Goal: Task Accomplishment & Management: Complete application form

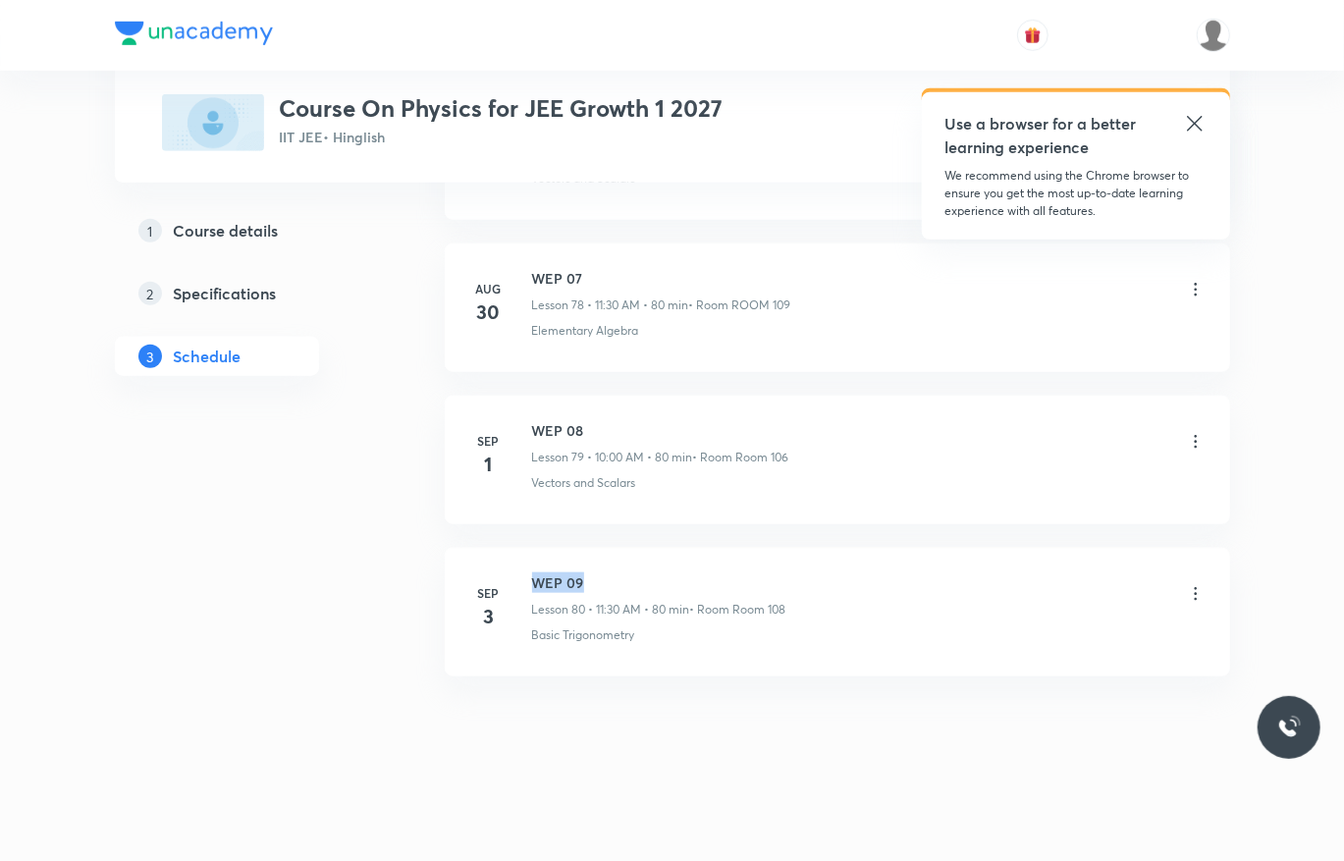
drag, startPoint x: 644, startPoint y: 542, endPoint x: 520, endPoint y: 558, distance: 124.8
copy h6 "WEP 09"
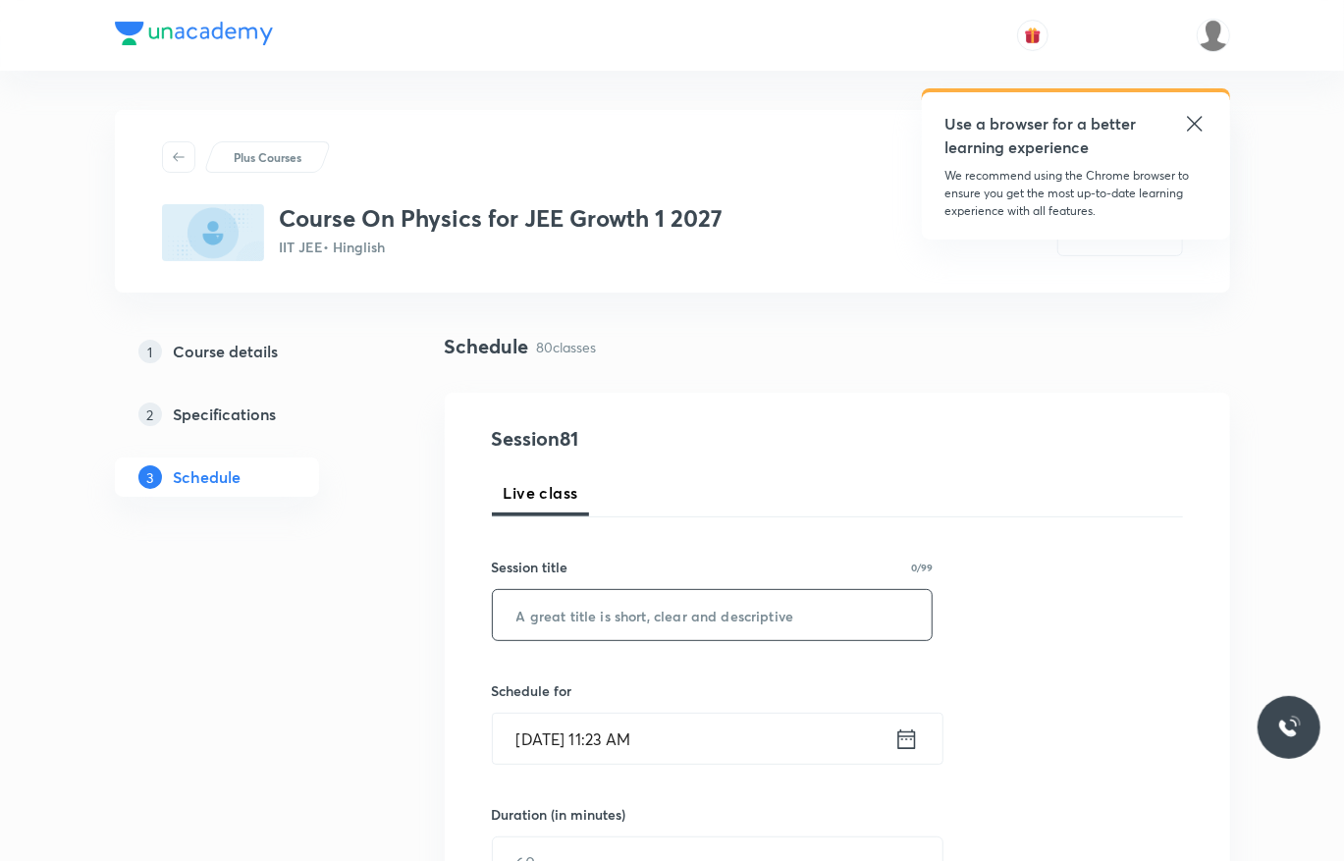
click at [672, 616] on input "text" at bounding box center [713, 615] width 440 height 50
paste input "WEP 09"
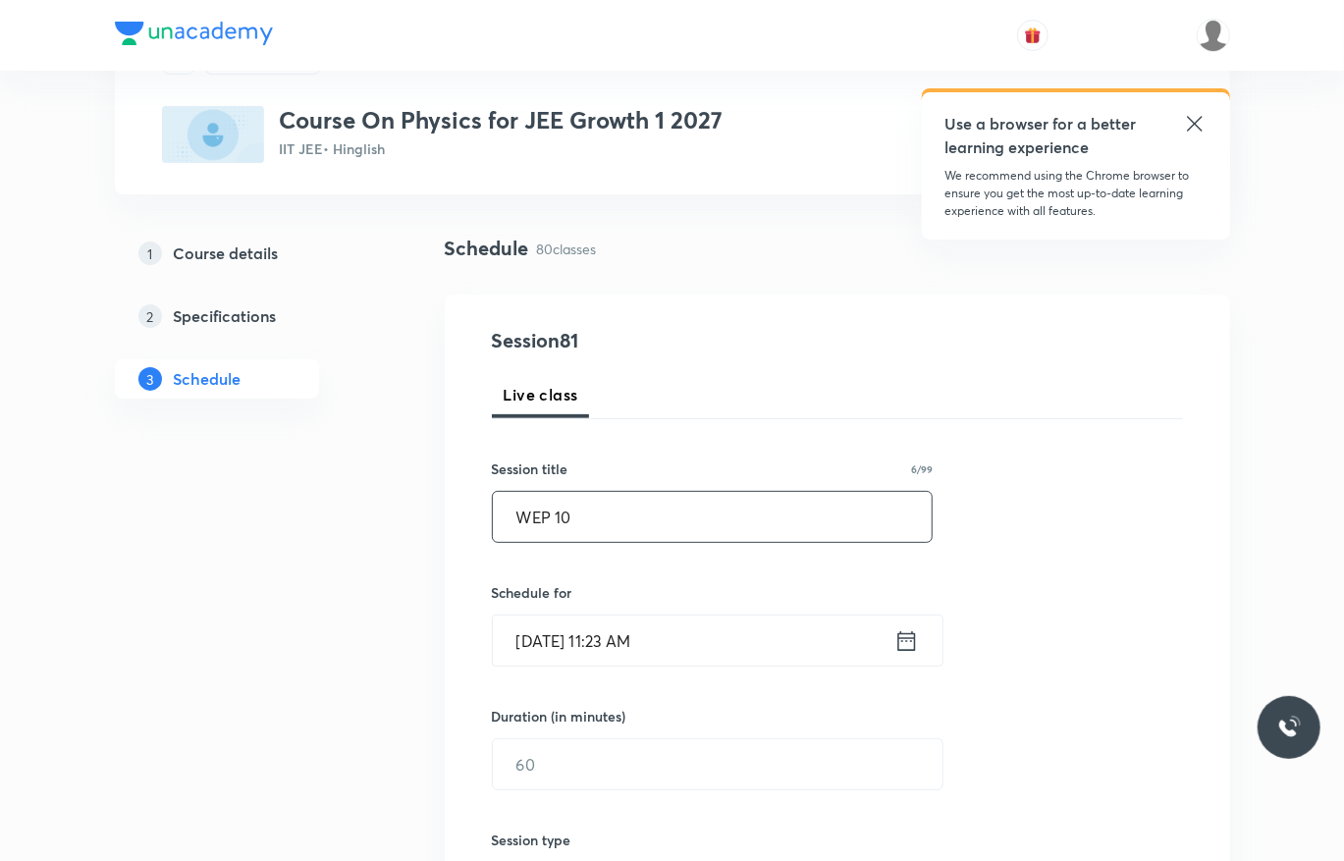
scroll to position [99, 0]
type input "WEP 10"
click at [758, 628] on input "[DATE] 11:23 AM" at bounding box center [693, 639] width 401 height 50
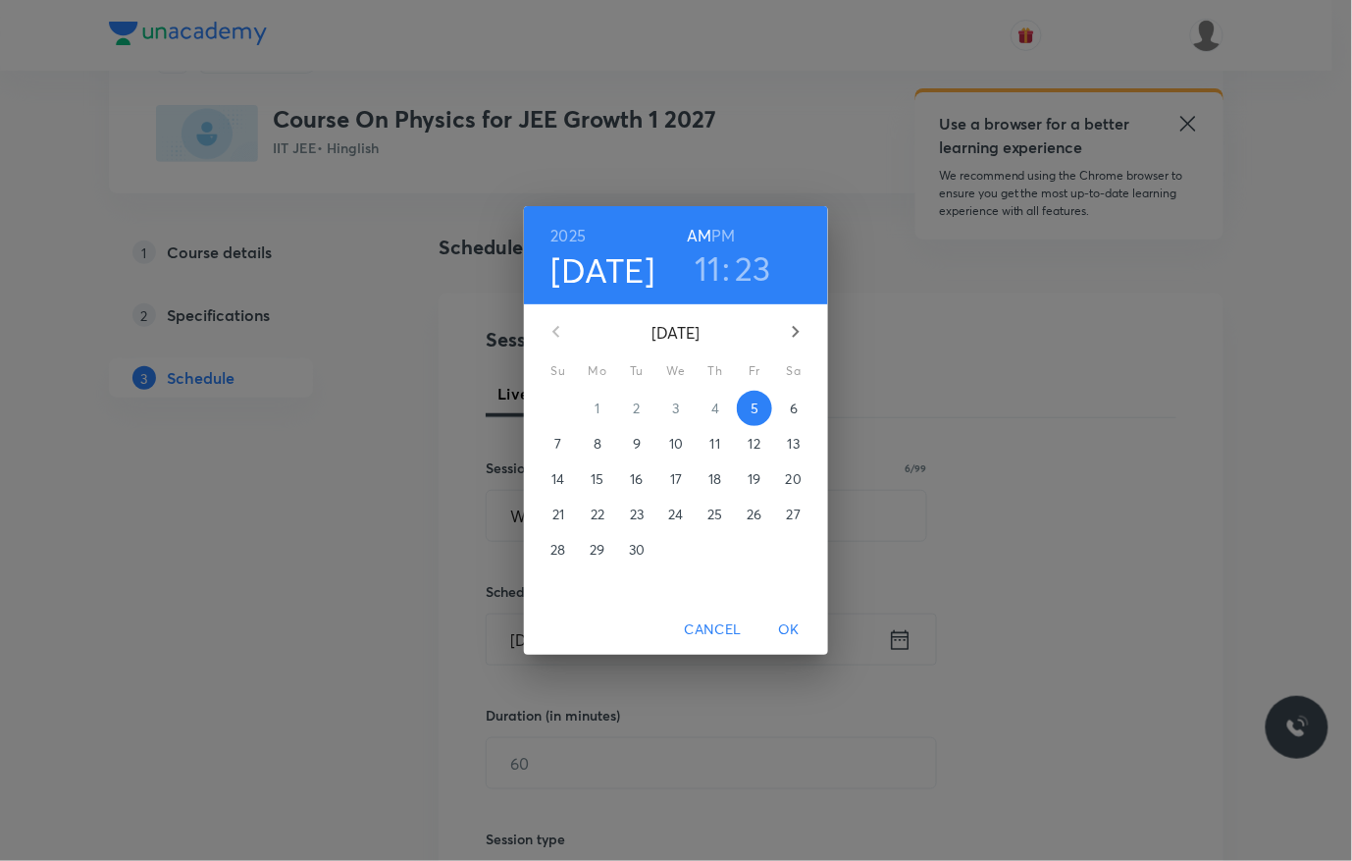
click at [758, 276] on h3 "23" at bounding box center [753, 267] width 36 height 41
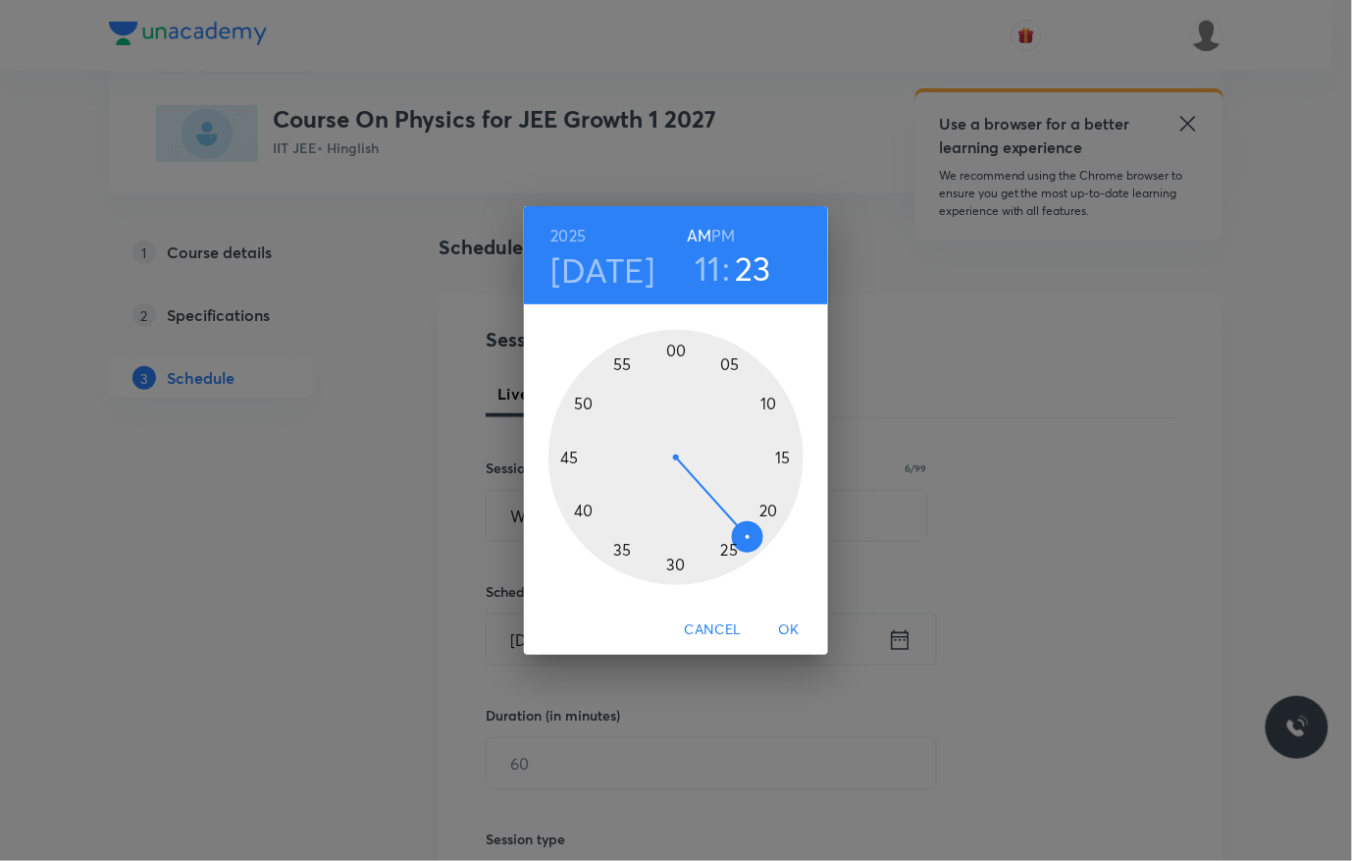
click at [673, 570] on div at bounding box center [676, 457] width 255 height 255
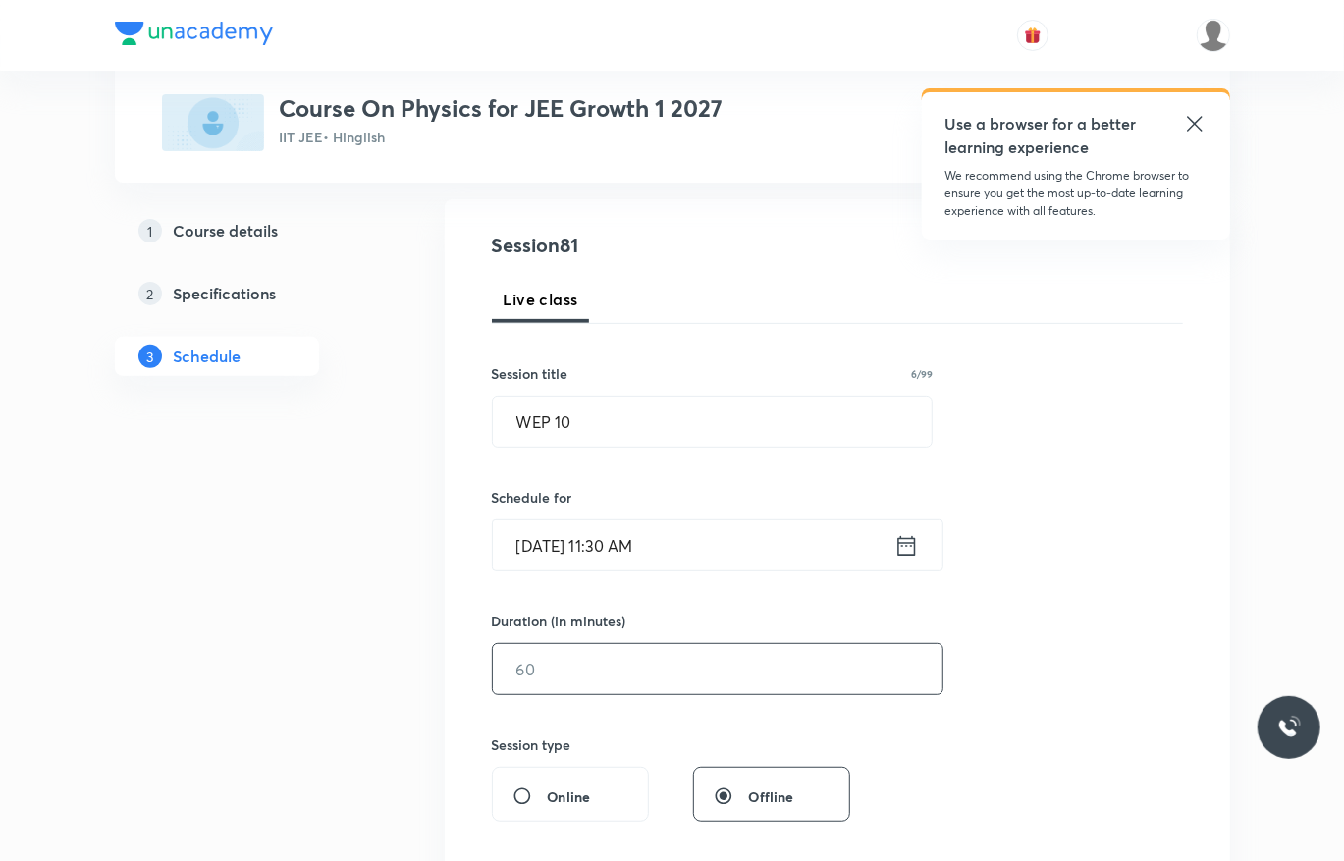
scroll to position [194, 0]
click at [648, 672] on input "text" at bounding box center [717, 668] width 449 height 50
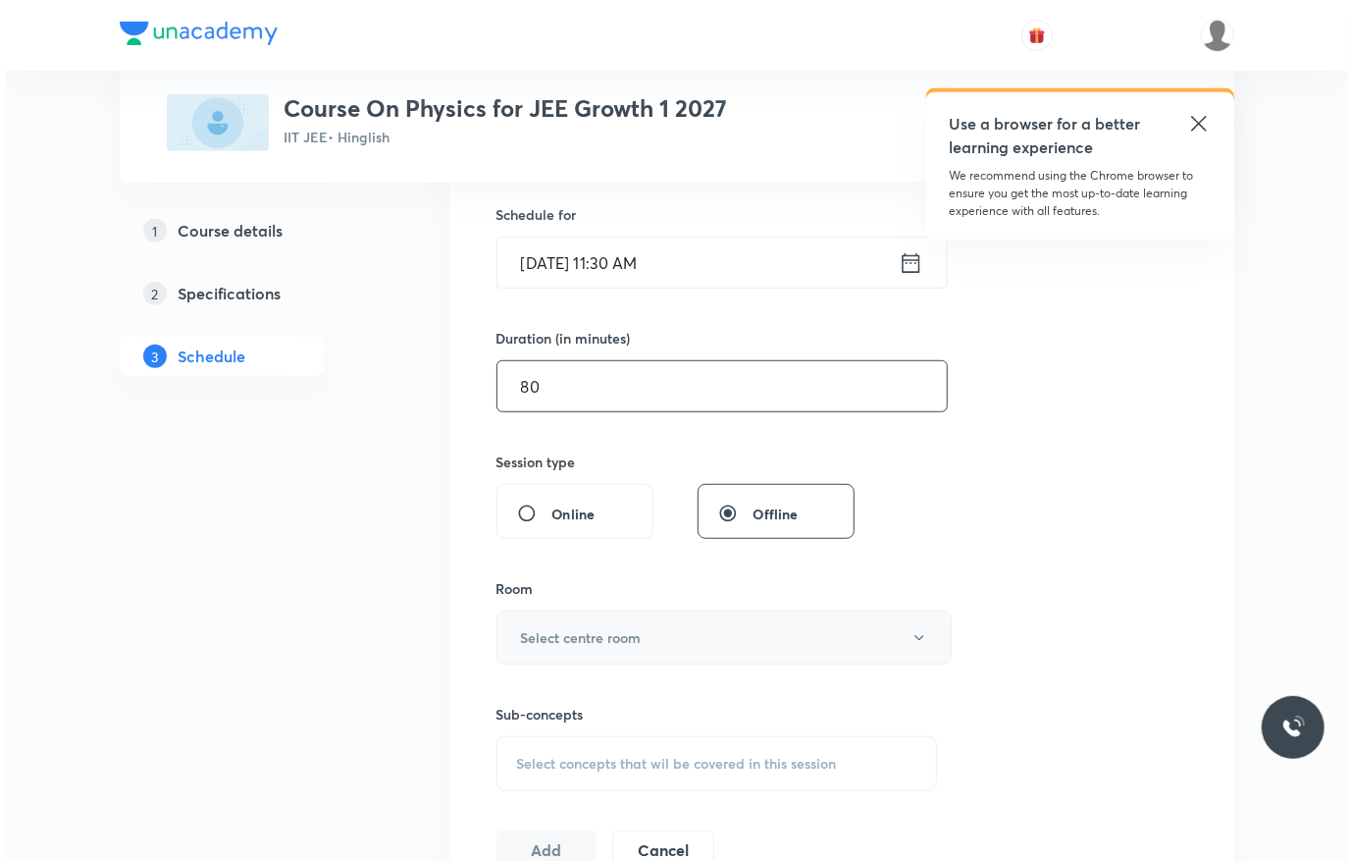
scroll to position [475, 0]
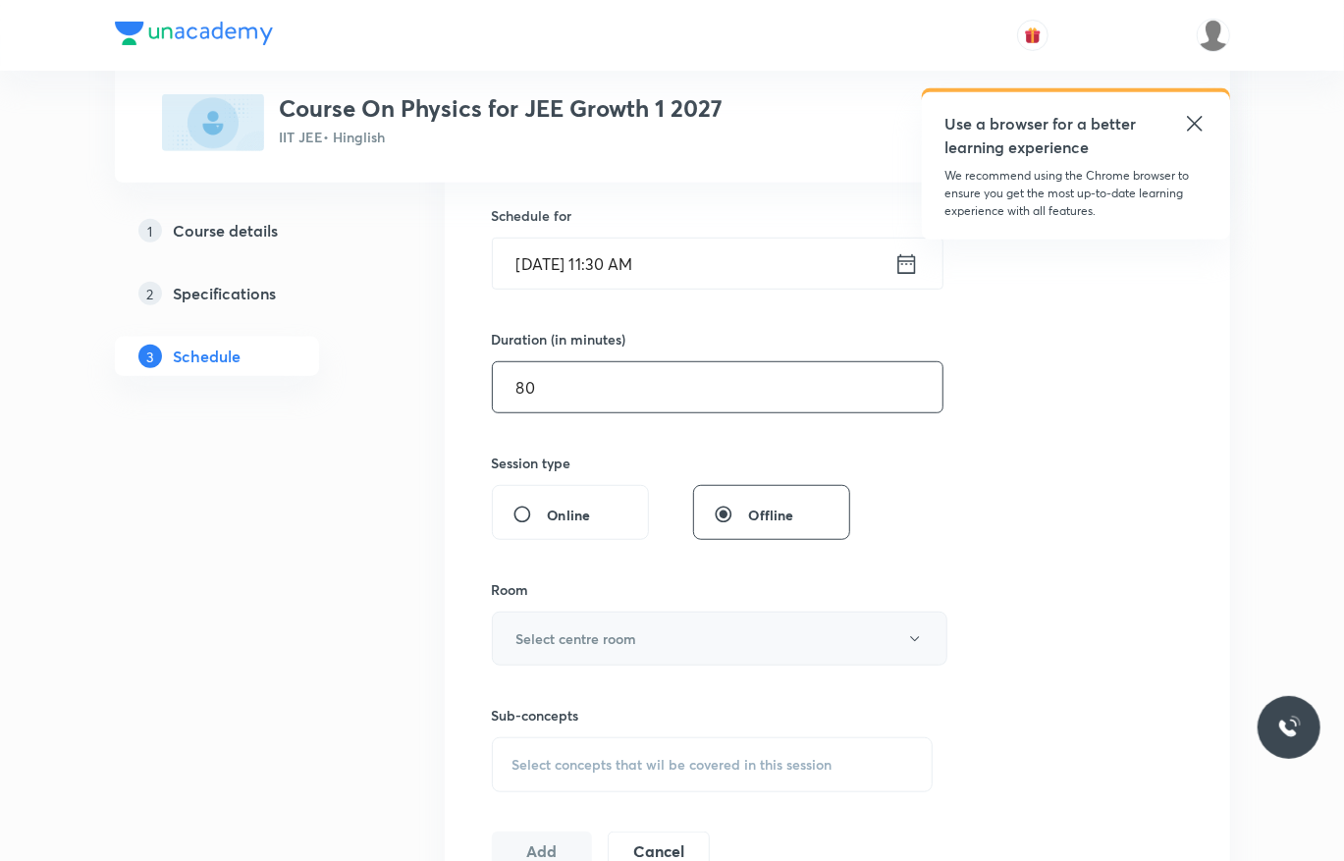
type input "80"
click at [656, 634] on button "Select centre room" at bounding box center [719, 638] width 455 height 54
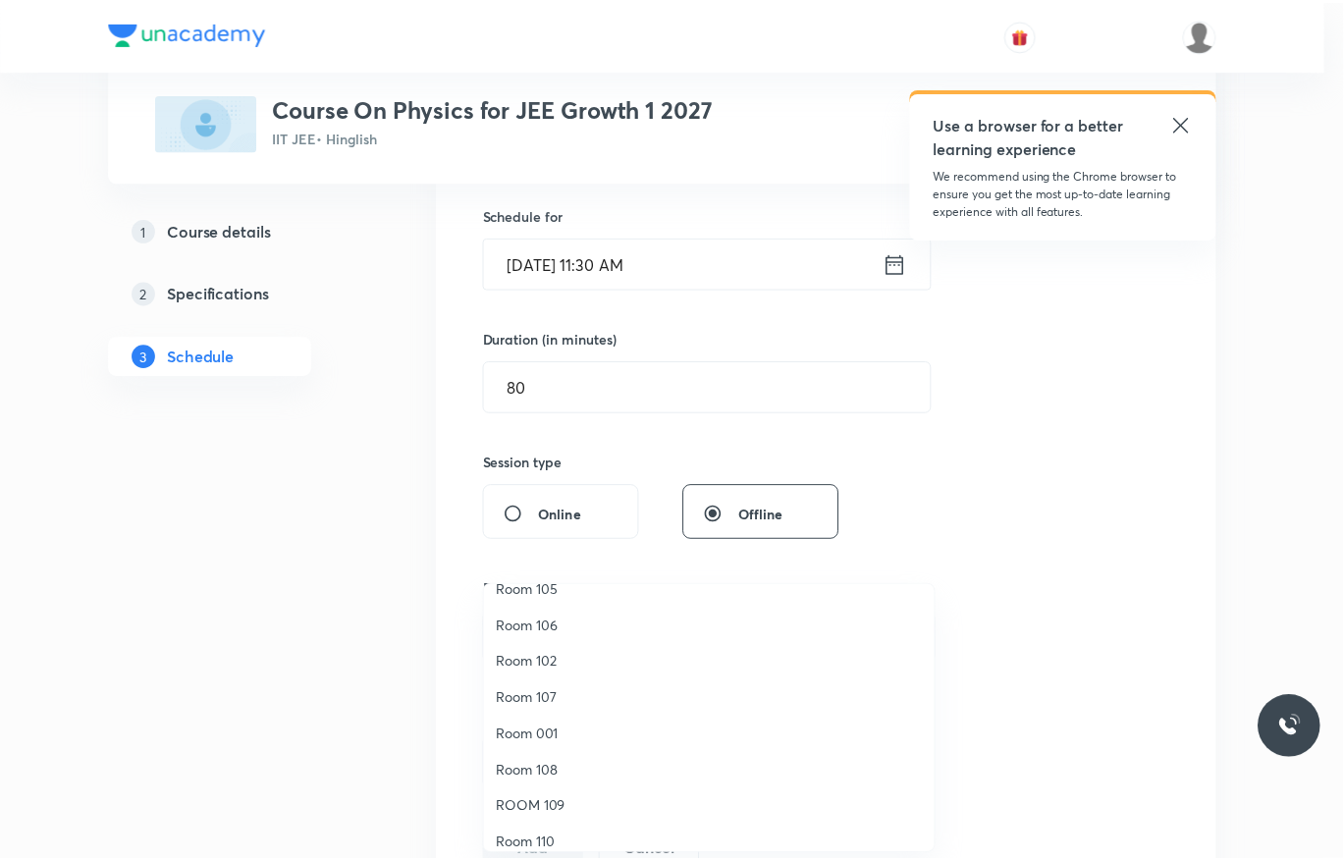
scroll to position [146, 0]
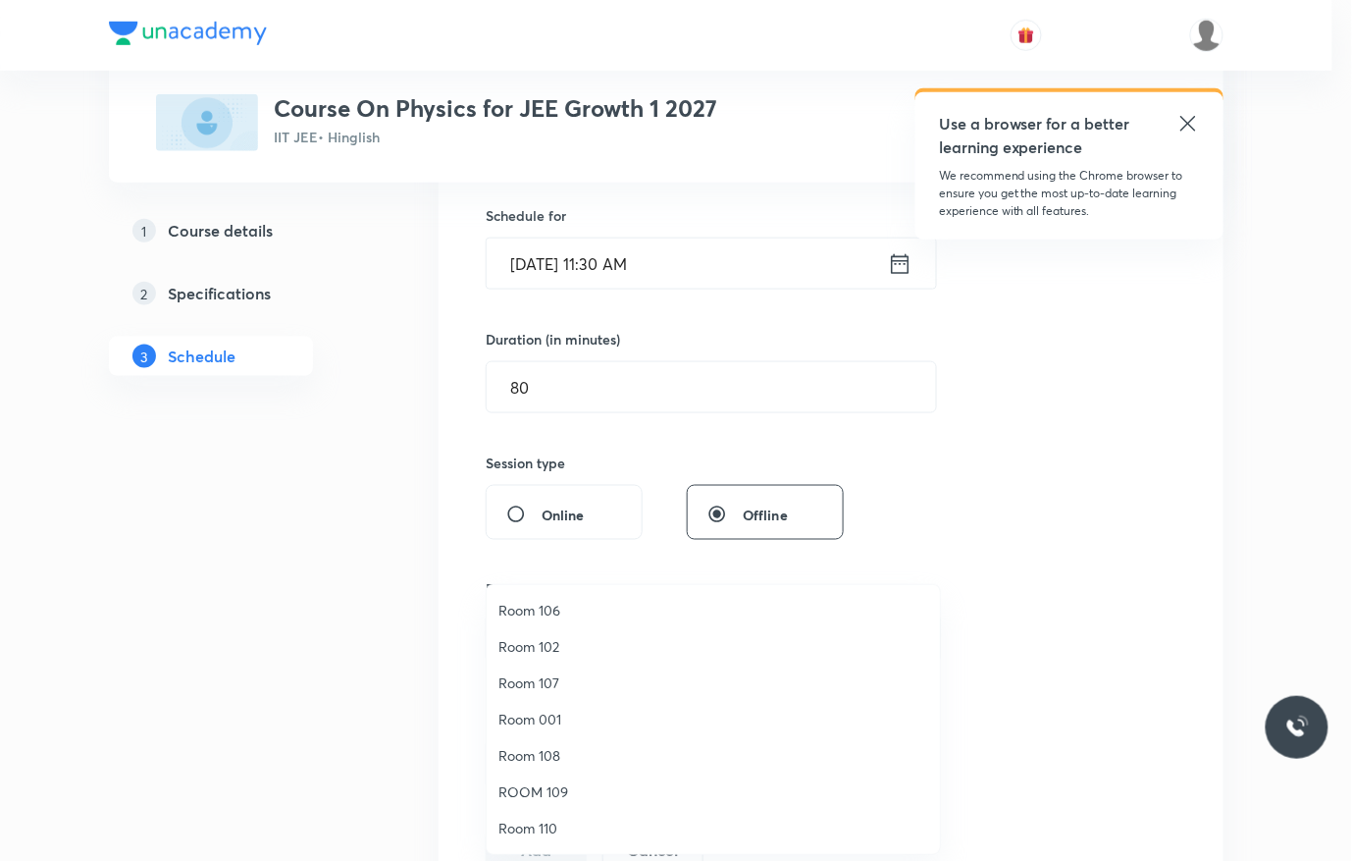
click at [574, 778] on li "ROOM 109" at bounding box center [713, 791] width 453 height 36
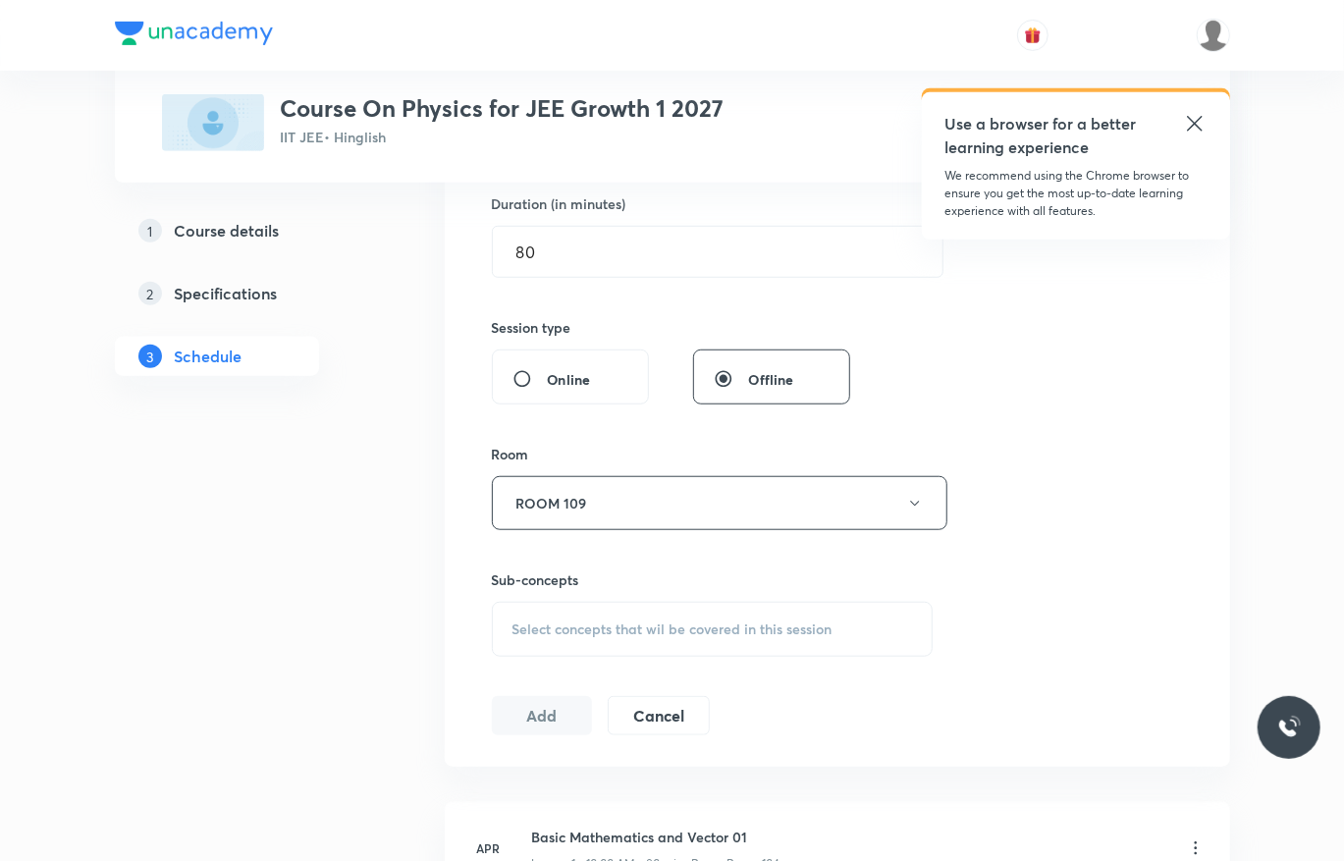
scroll to position [610, 0]
click at [727, 613] on div "Select concepts that wil be covered in this session" at bounding box center [713, 629] width 442 height 55
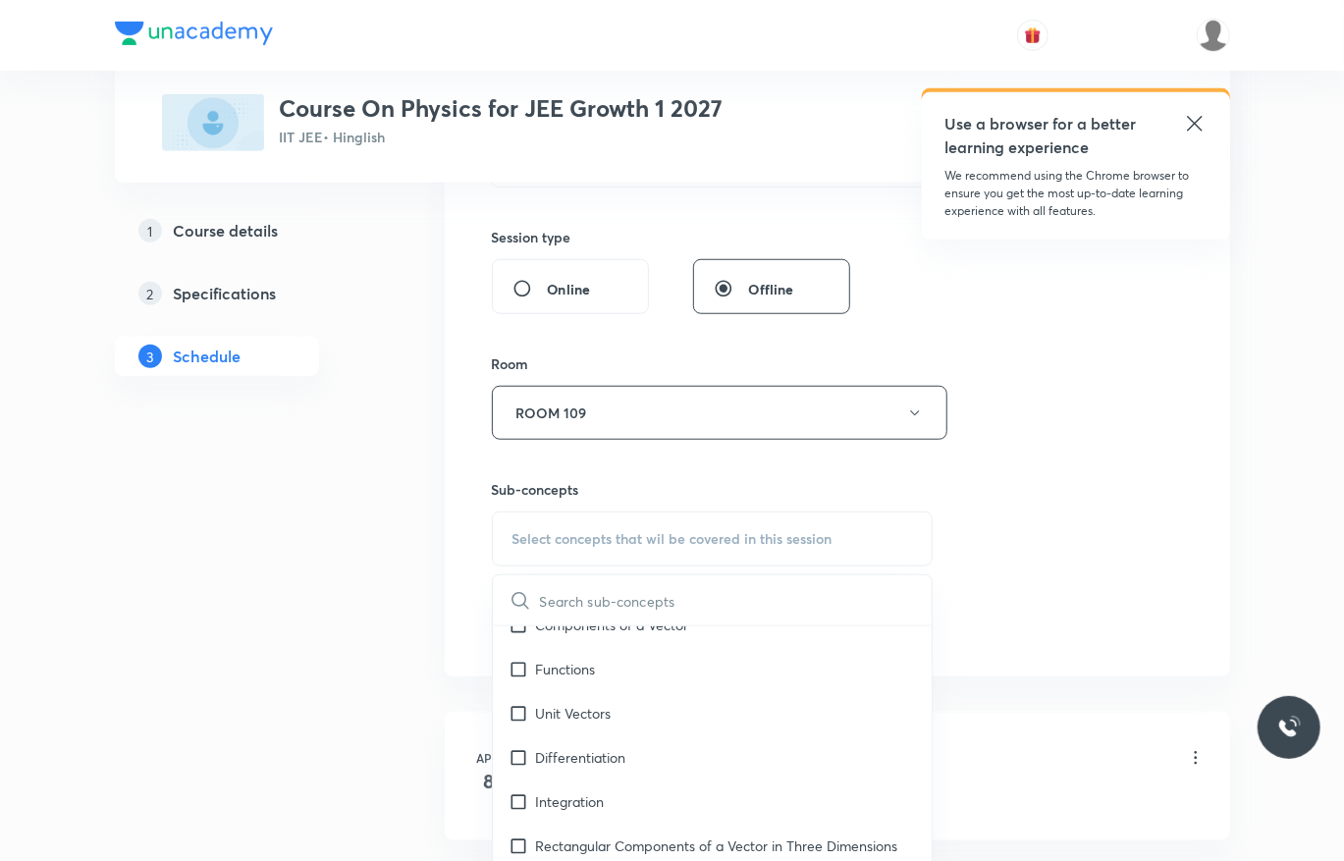
scroll to position [468, 0]
drag, startPoint x: 645, startPoint y: 747, endPoint x: 1221, endPoint y: 504, distance: 625.0
click at [645, 748] on div "Differentiation" at bounding box center [713, 754] width 440 height 44
checkbox input "true"
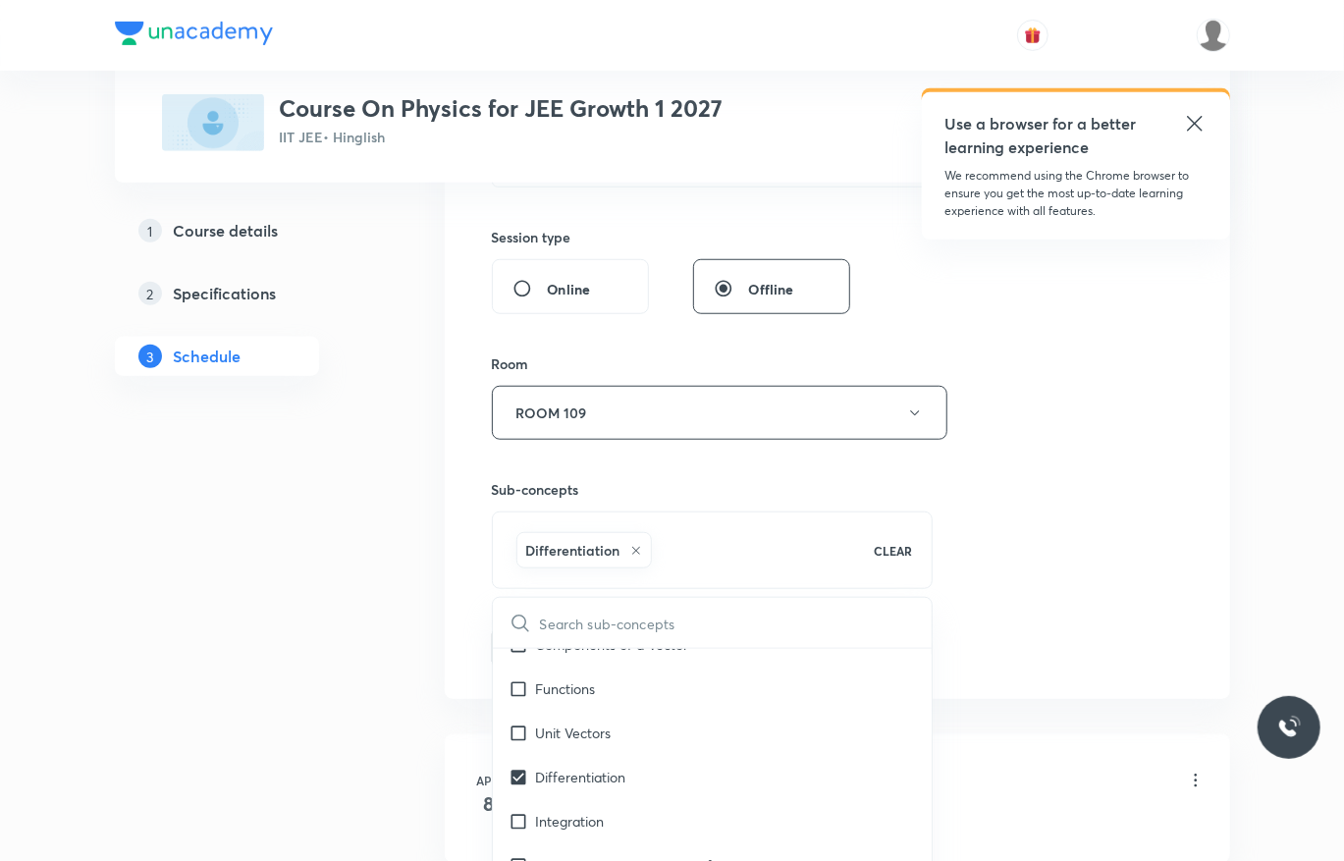
drag, startPoint x: 1230, startPoint y: 488, endPoint x: 1002, endPoint y: 542, distance: 234.0
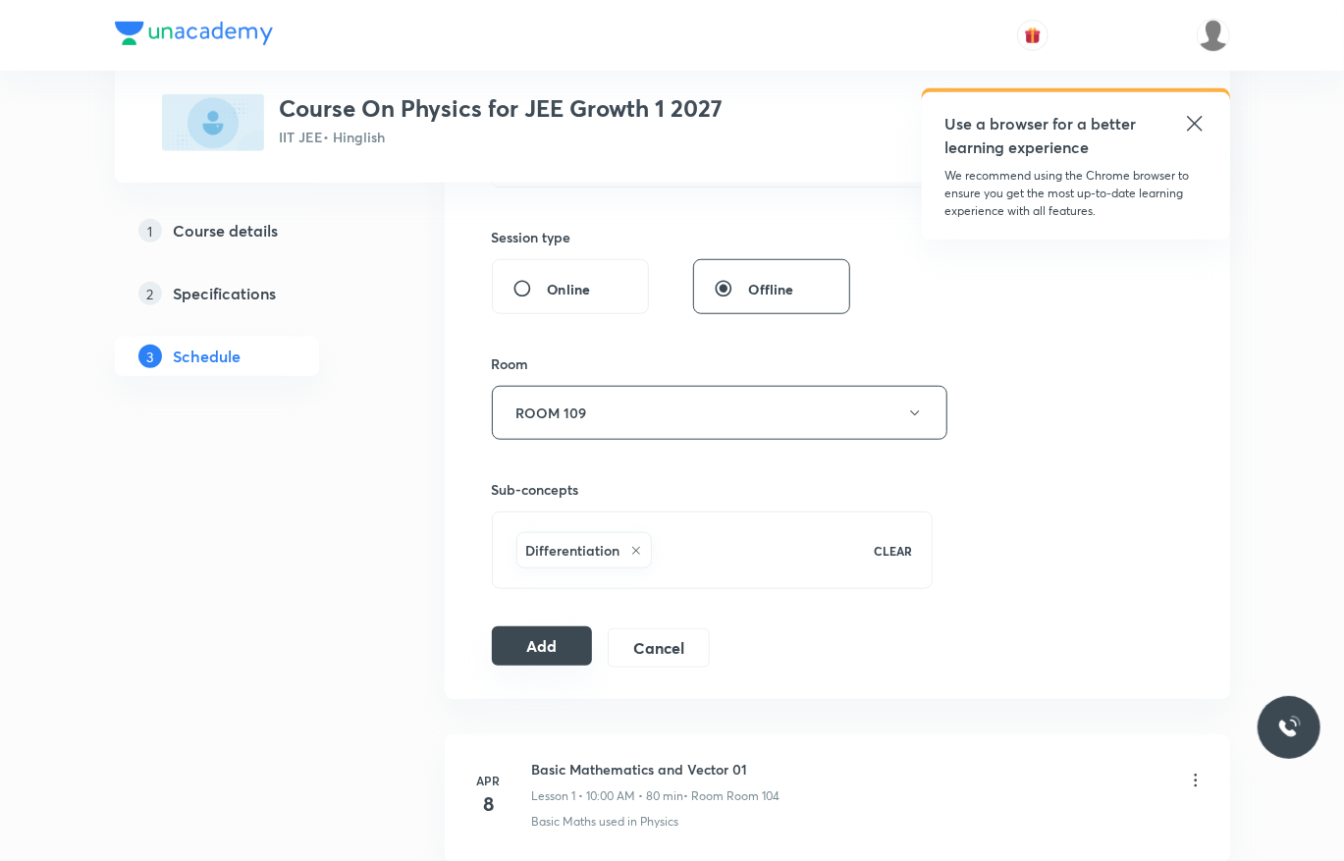
click at [536, 636] on button "Add" at bounding box center [542, 645] width 101 height 39
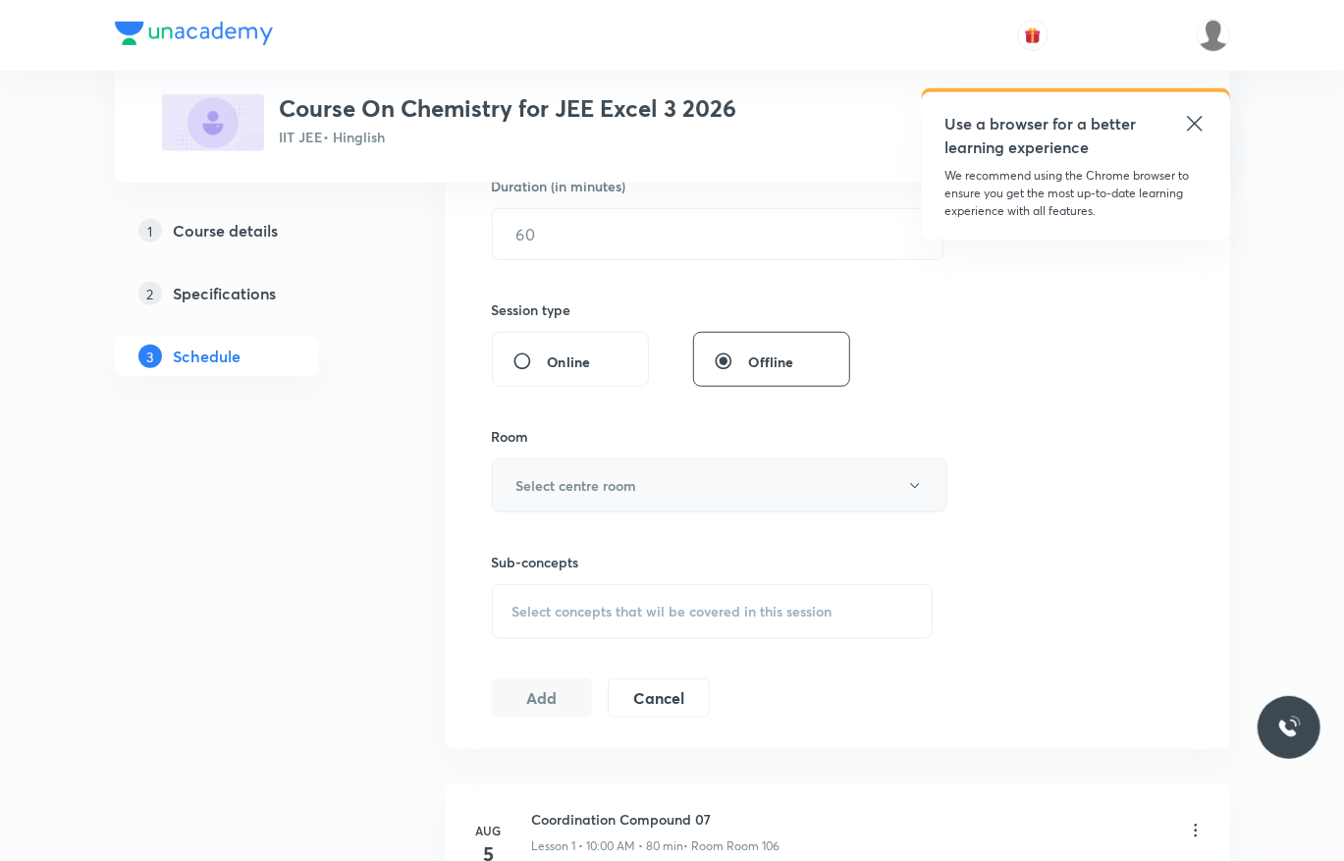
scroll to position [668, 0]
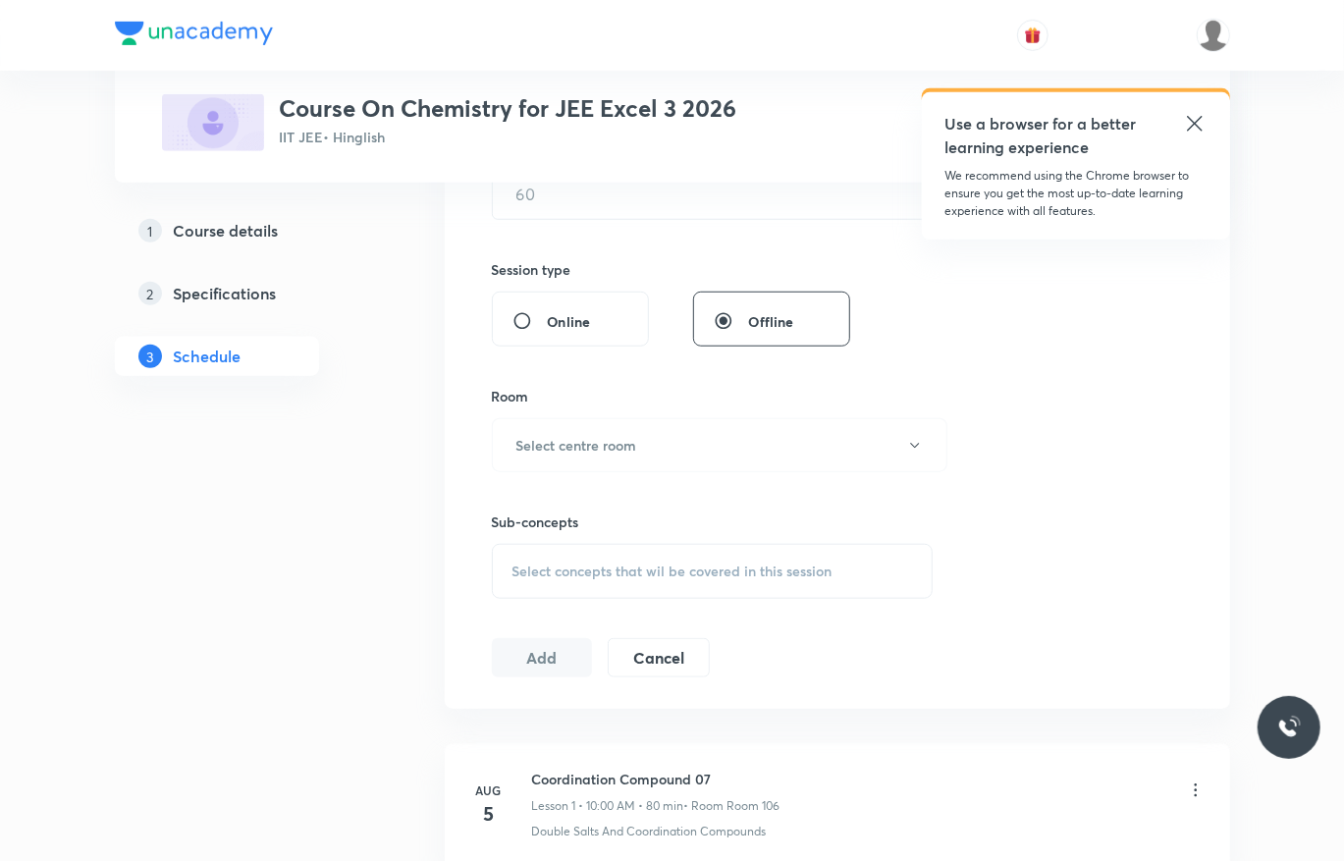
click at [660, 559] on div "Select concepts that wil be covered in this session" at bounding box center [713, 571] width 442 height 55
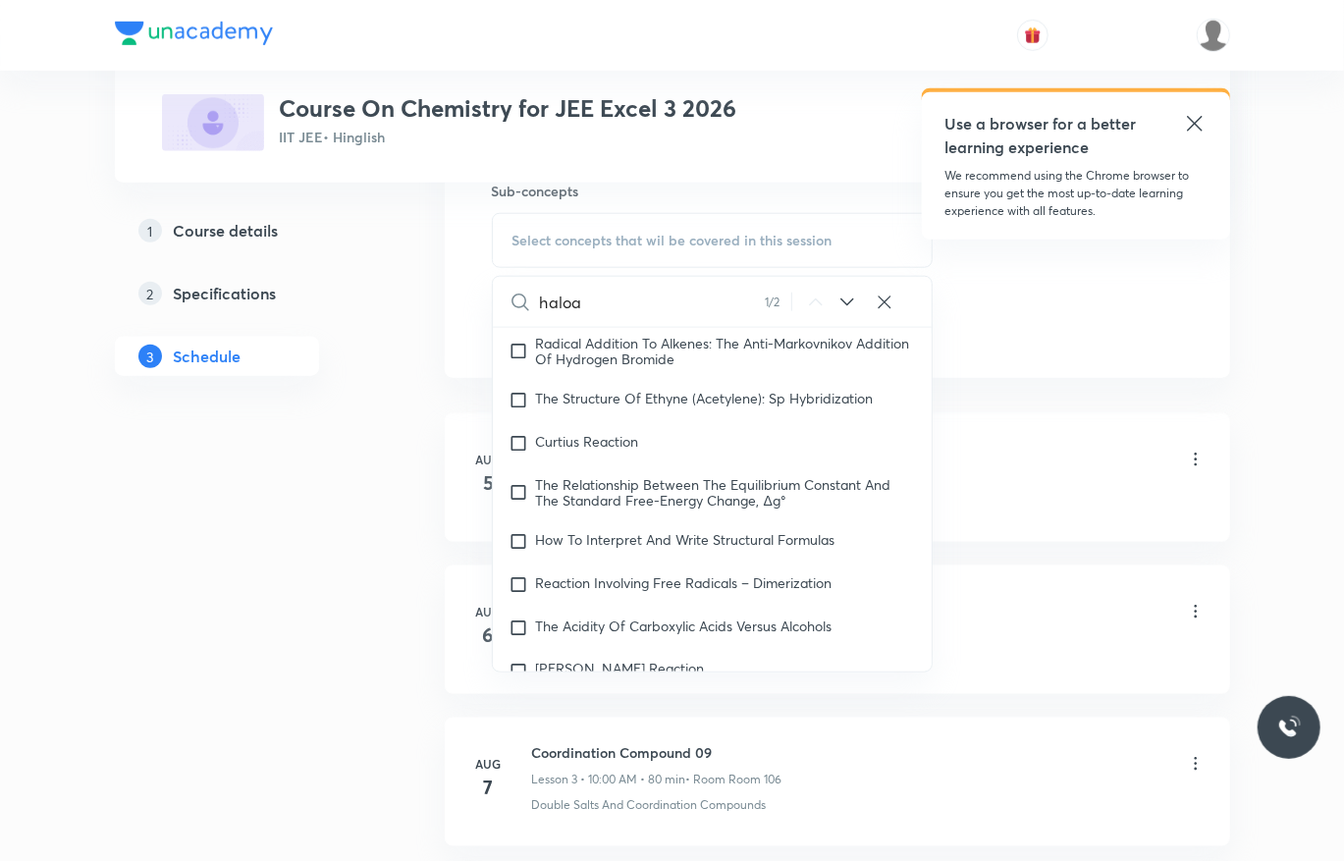
scroll to position [34554, 0]
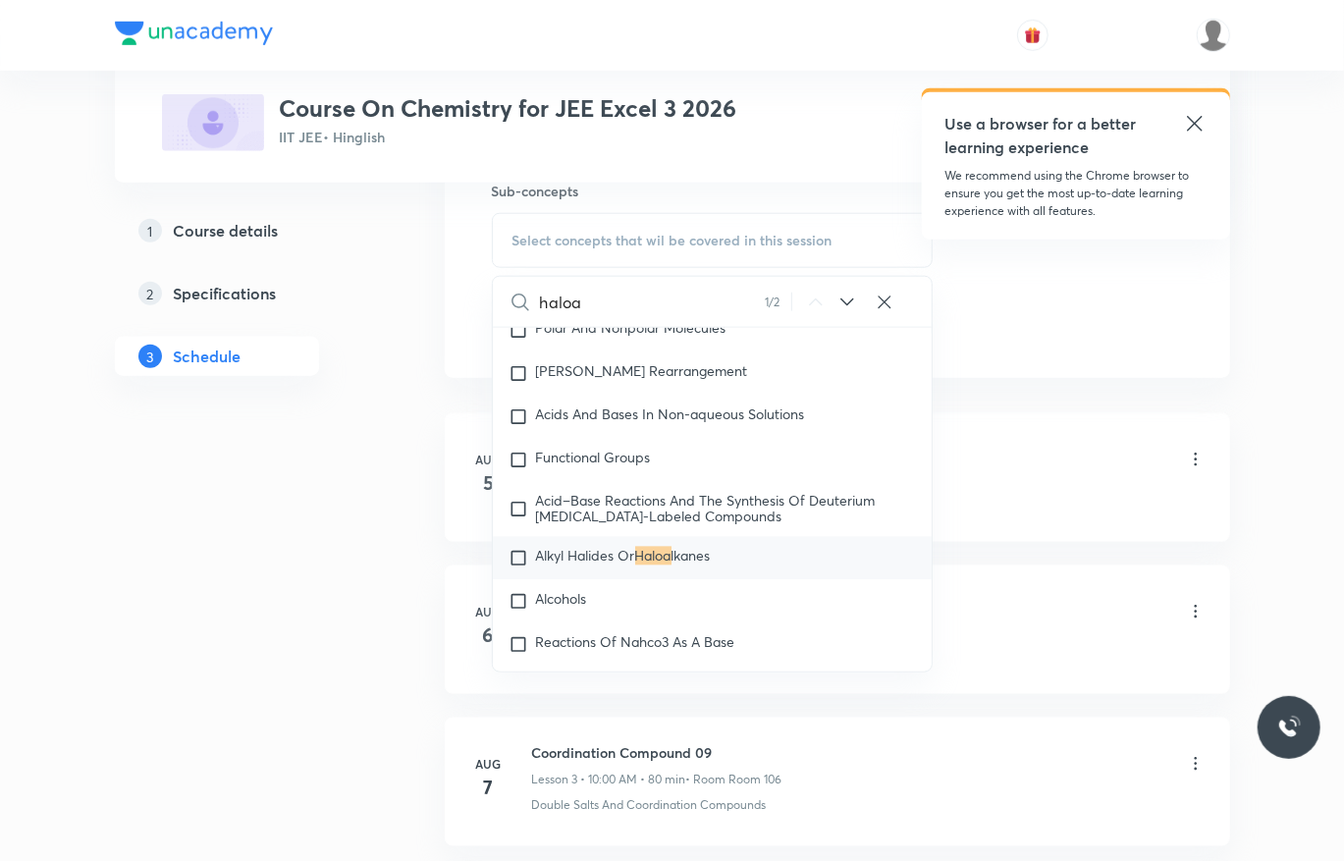
type input "haloa"
click at [844, 300] on icon at bounding box center [847, 303] width 24 height 24
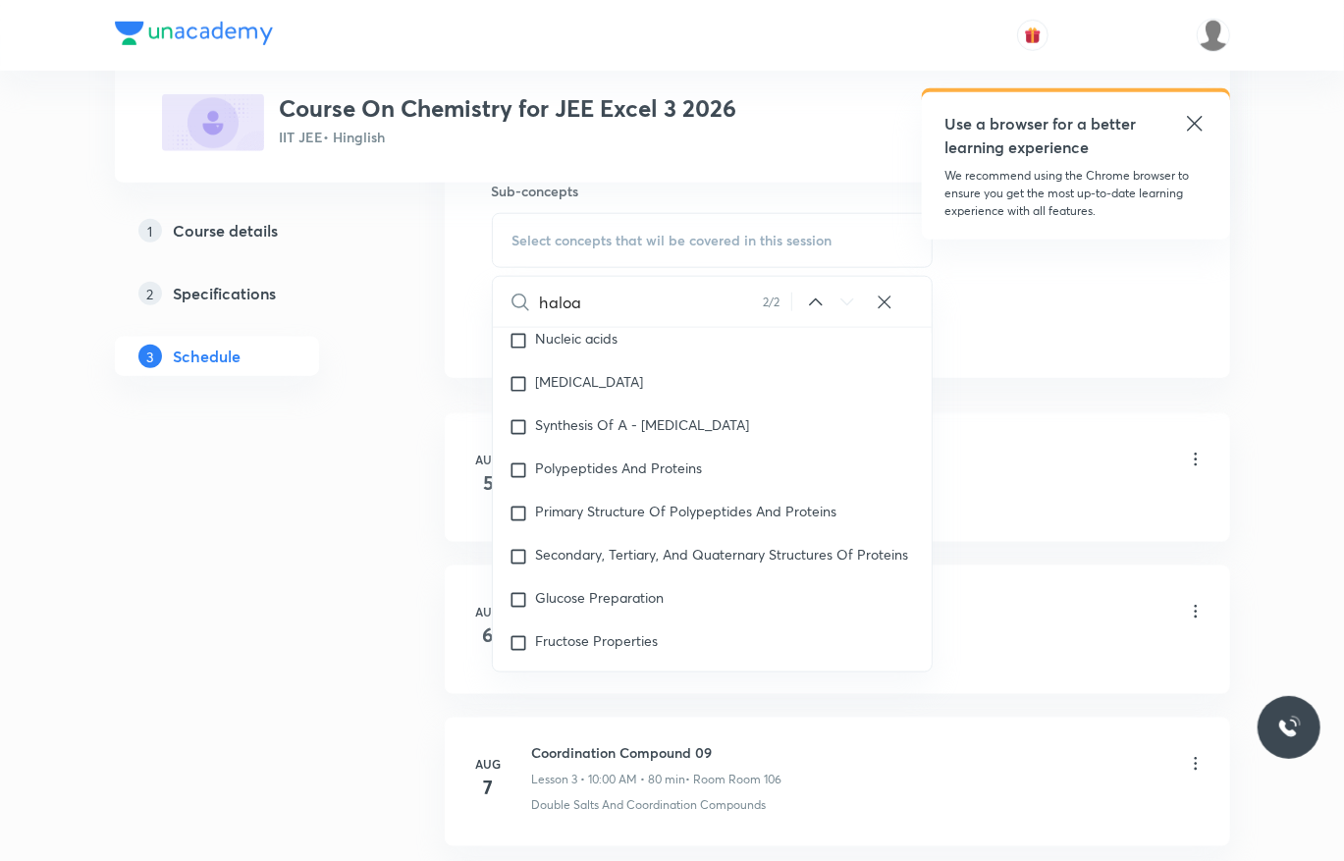
scroll to position [49201, 0]
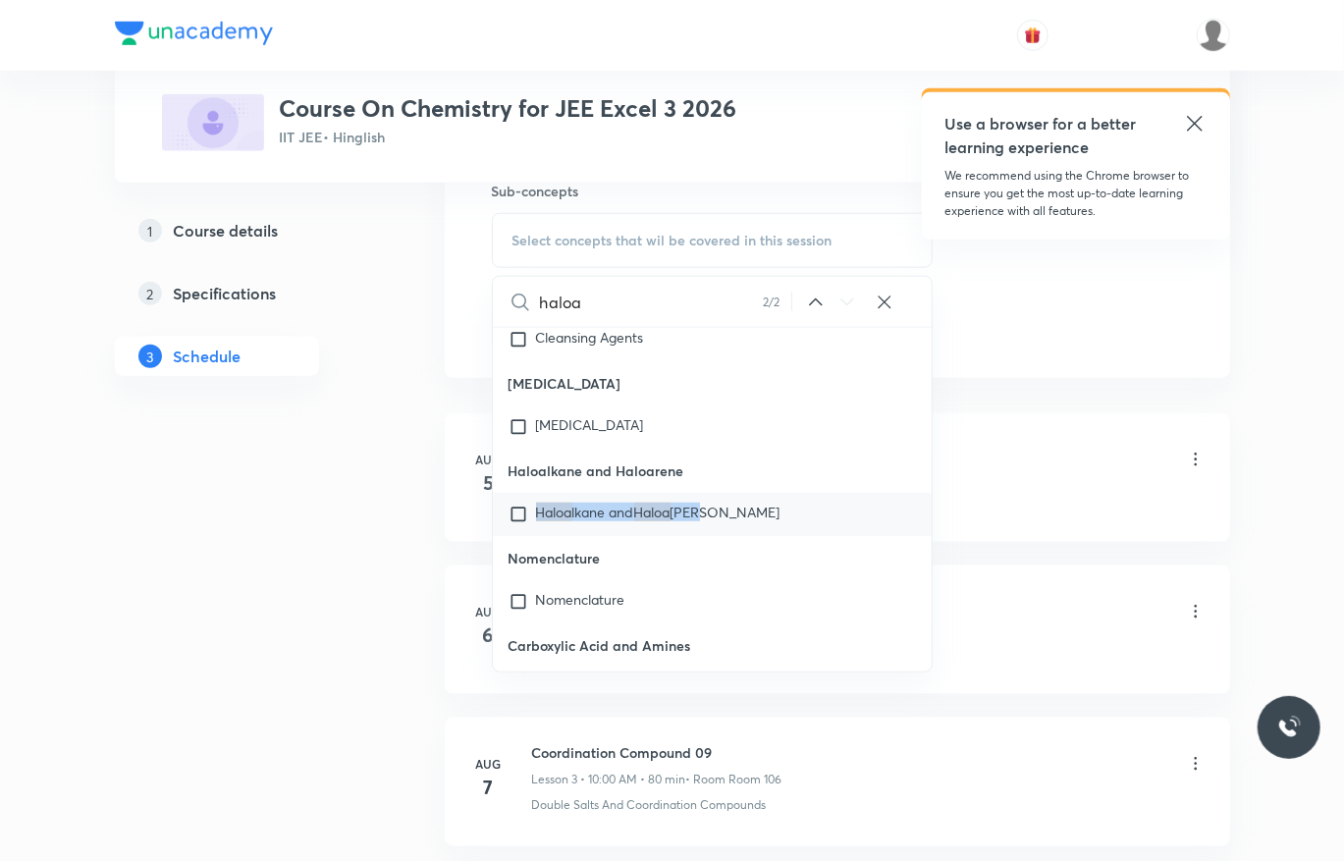
drag, startPoint x: 758, startPoint y: 561, endPoint x: 530, endPoint y: 594, distance: 230.0
click at [530, 536] on div "Haloa lkane and Haloa rene" at bounding box center [713, 514] width 440 height 43
copy p "Haloa lkane and Haloa rene"
checkbox input "true"
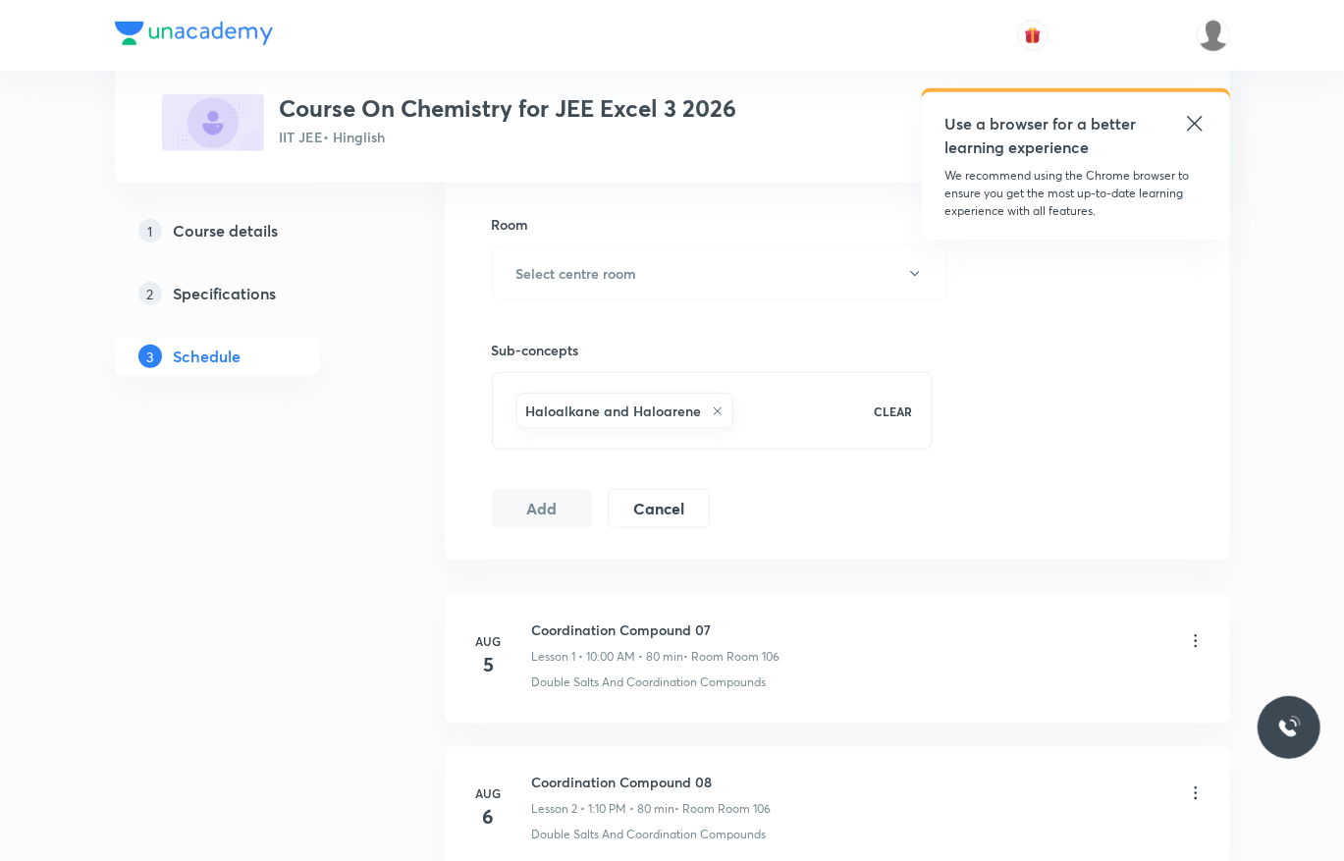
scroll to position [834, 0]
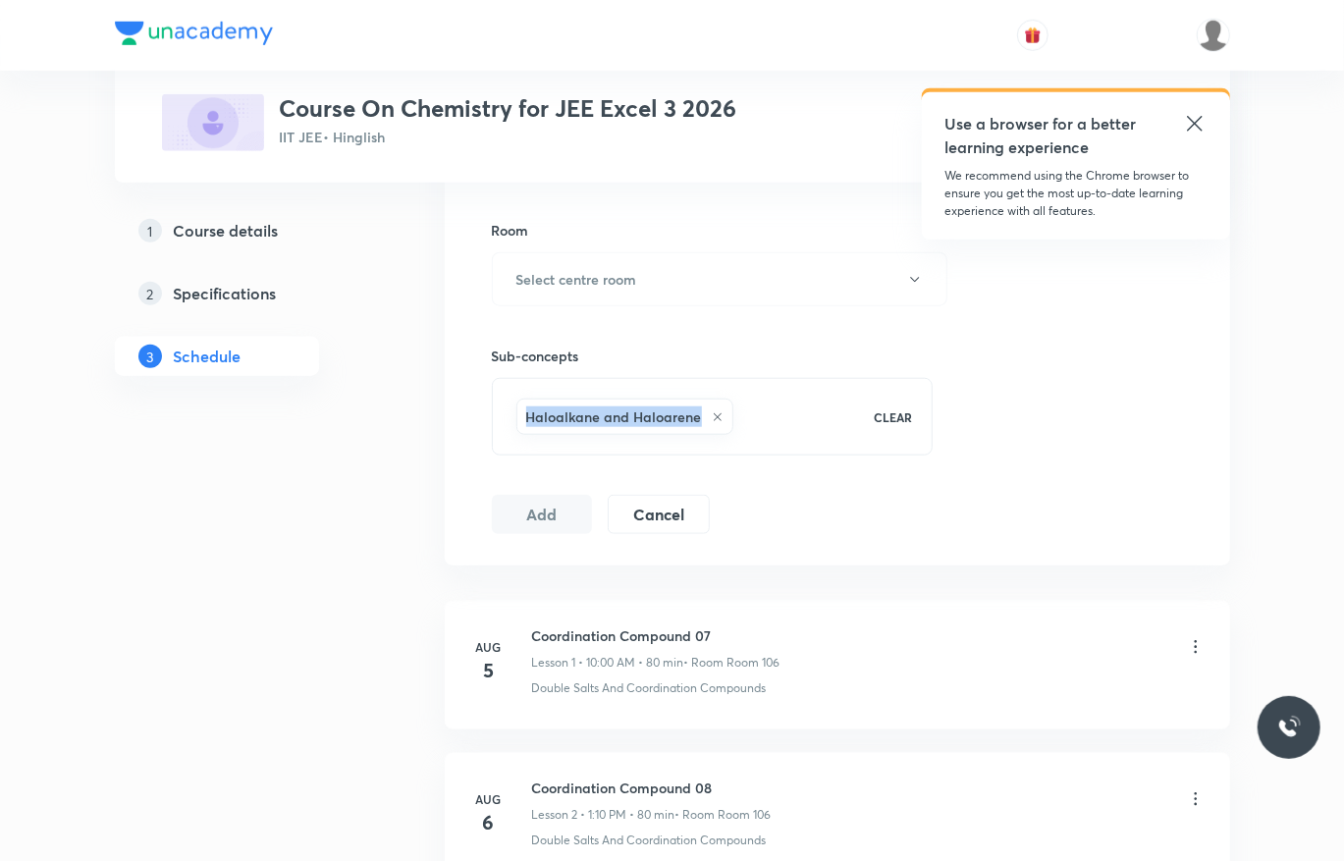
drag, startPoint x: 526, startPoint y: 420, endPoint x: 704, endPoint y: 437, distance: 178.4
click at [704, 435] on div "Haloalkane and Haloarene" at bounding box center [624, 416] width 217 height 36
copy h6 "Haloalkane and Haloarene"
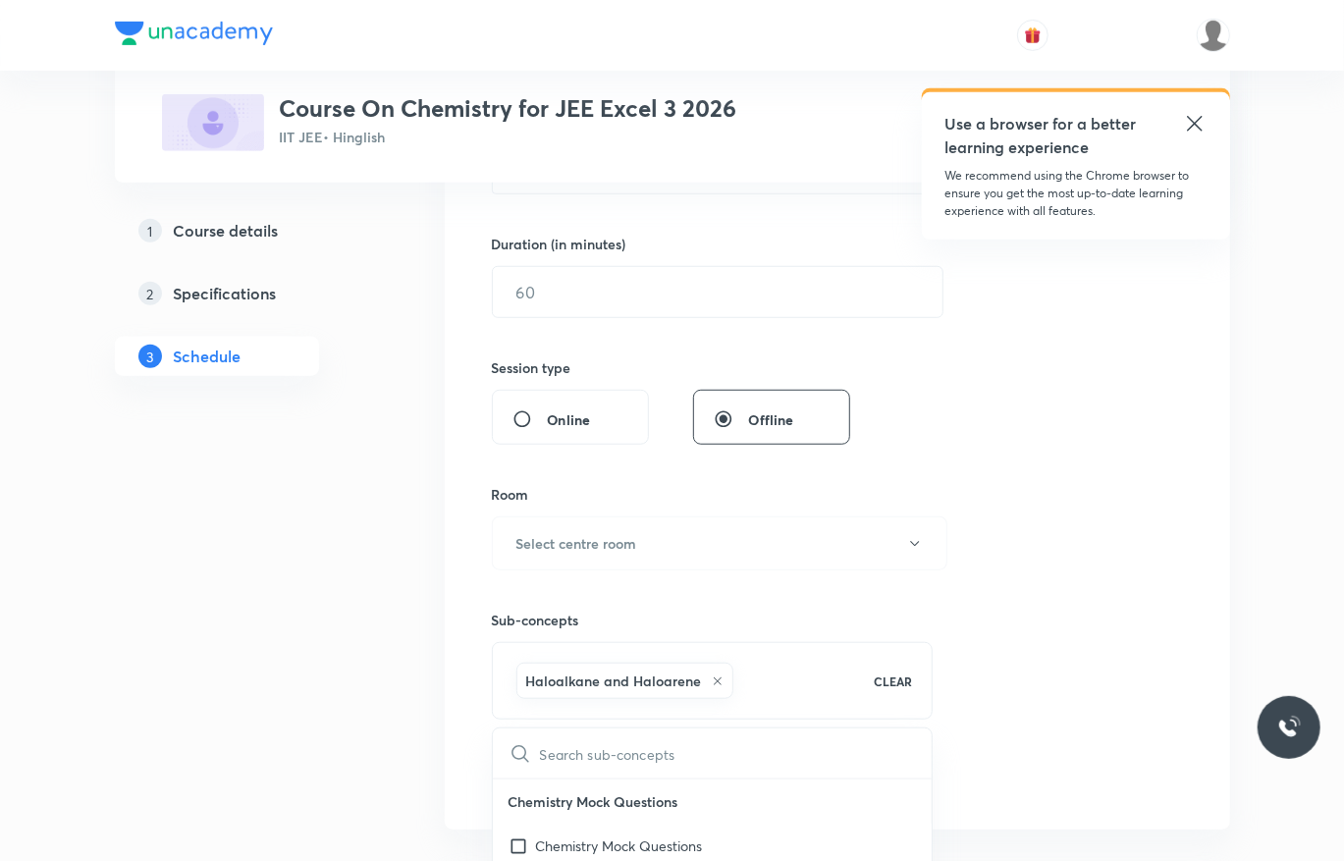
click at [1143, 504] on div "Session 16 Live class Session title 0/99 ​ Schedule for Sep 5, 2025, 11:23 AM ​…" at bounding box center [837, 326] width 691 height 944
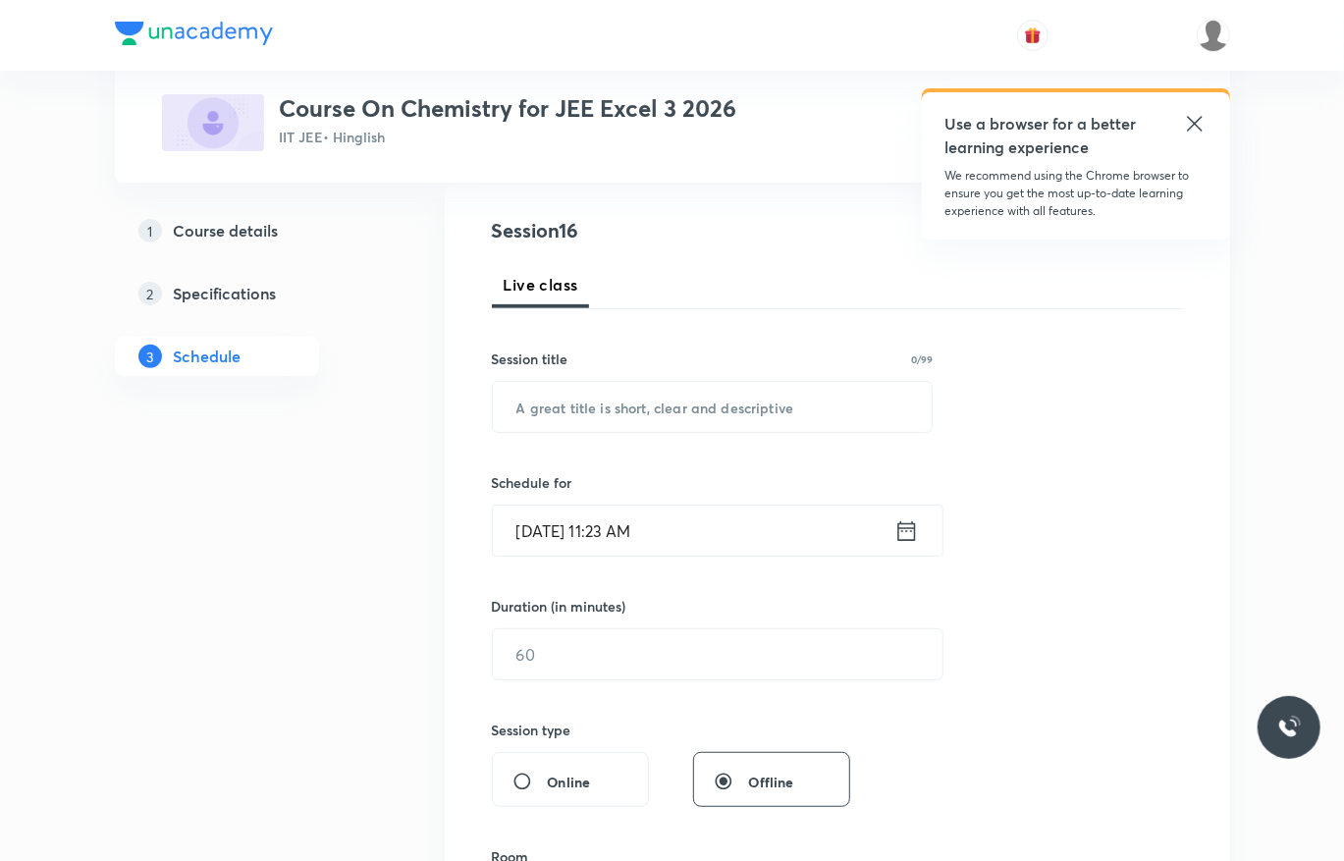
scroll to position [201, 0]
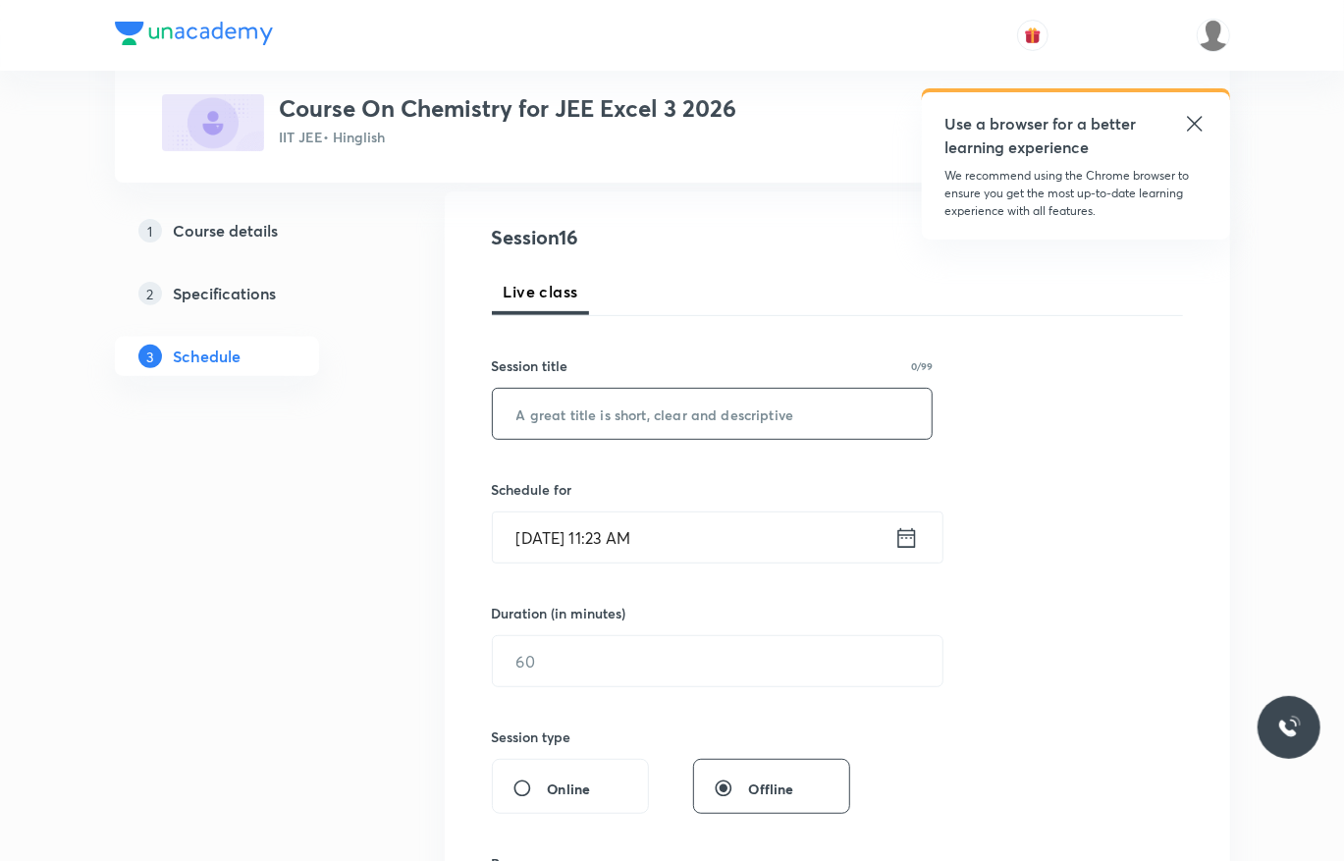
click at [743, 405] on input "text" at bounding box center [713, 414] width 440 height 50
paste input "Haloalkane and Haloarene"
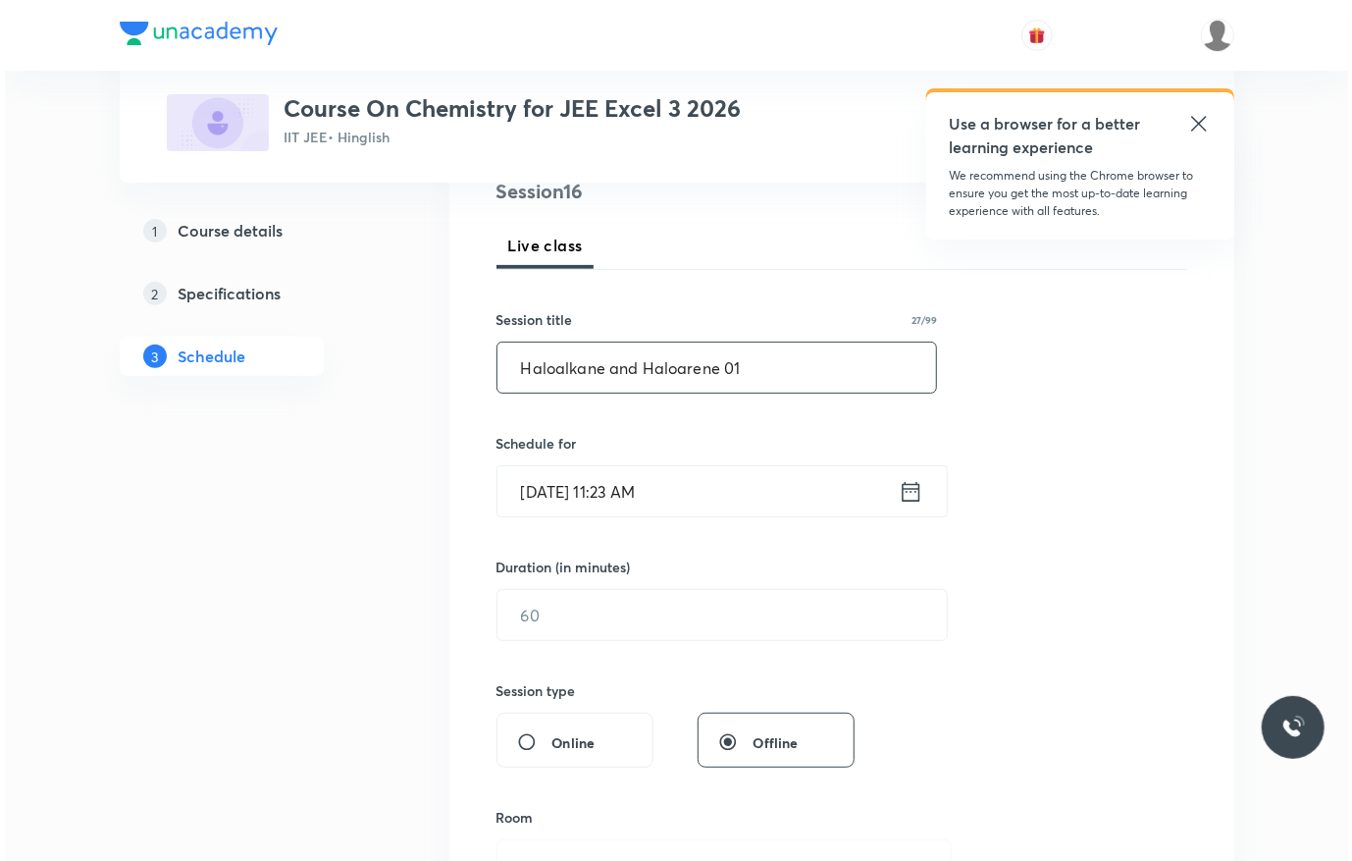
scroll to position [248, 0]
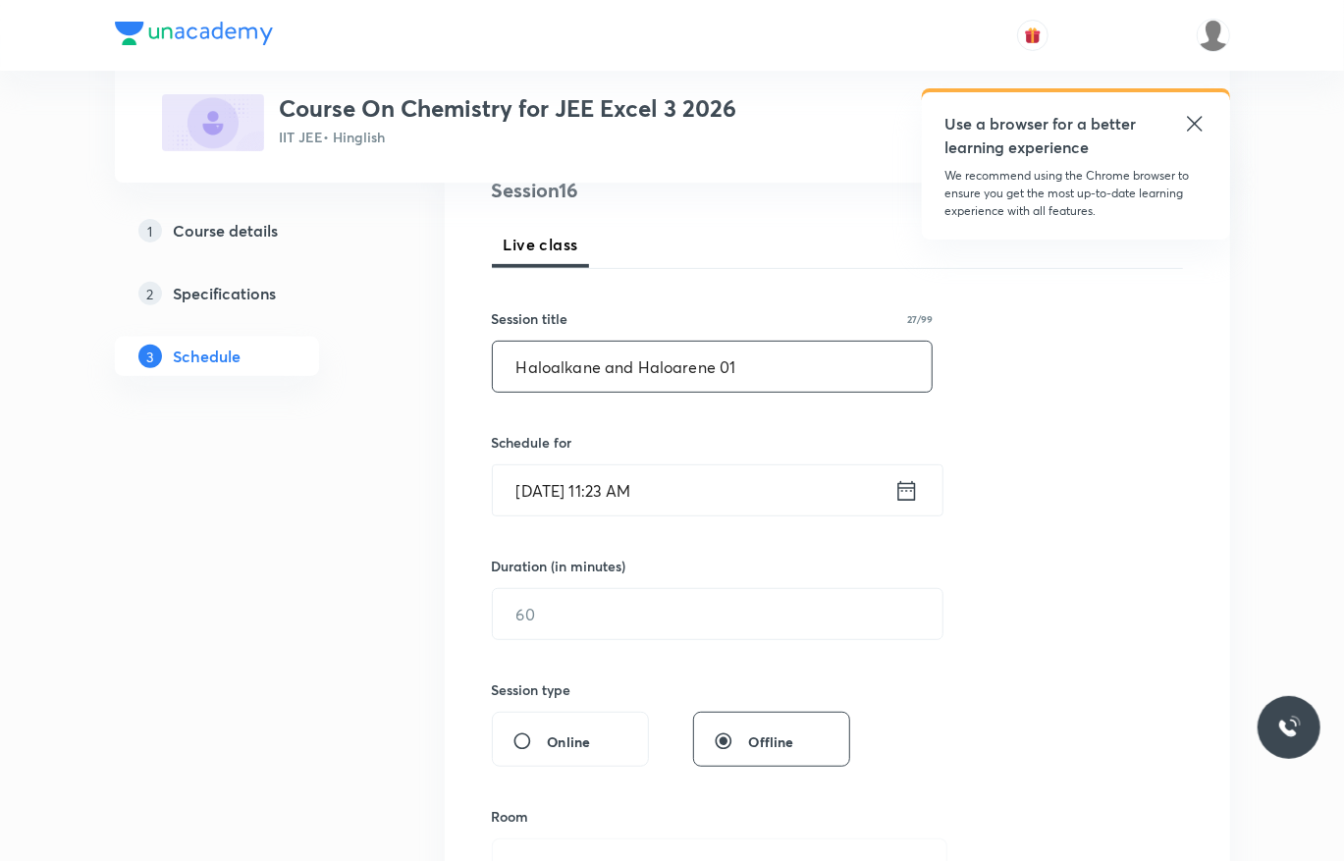
type input "Haloalkane and Haloarene 01"
click at [687, 503] on input "[DATE] 11:23 AM" at bounding box center [693, 490] width 401 height 50
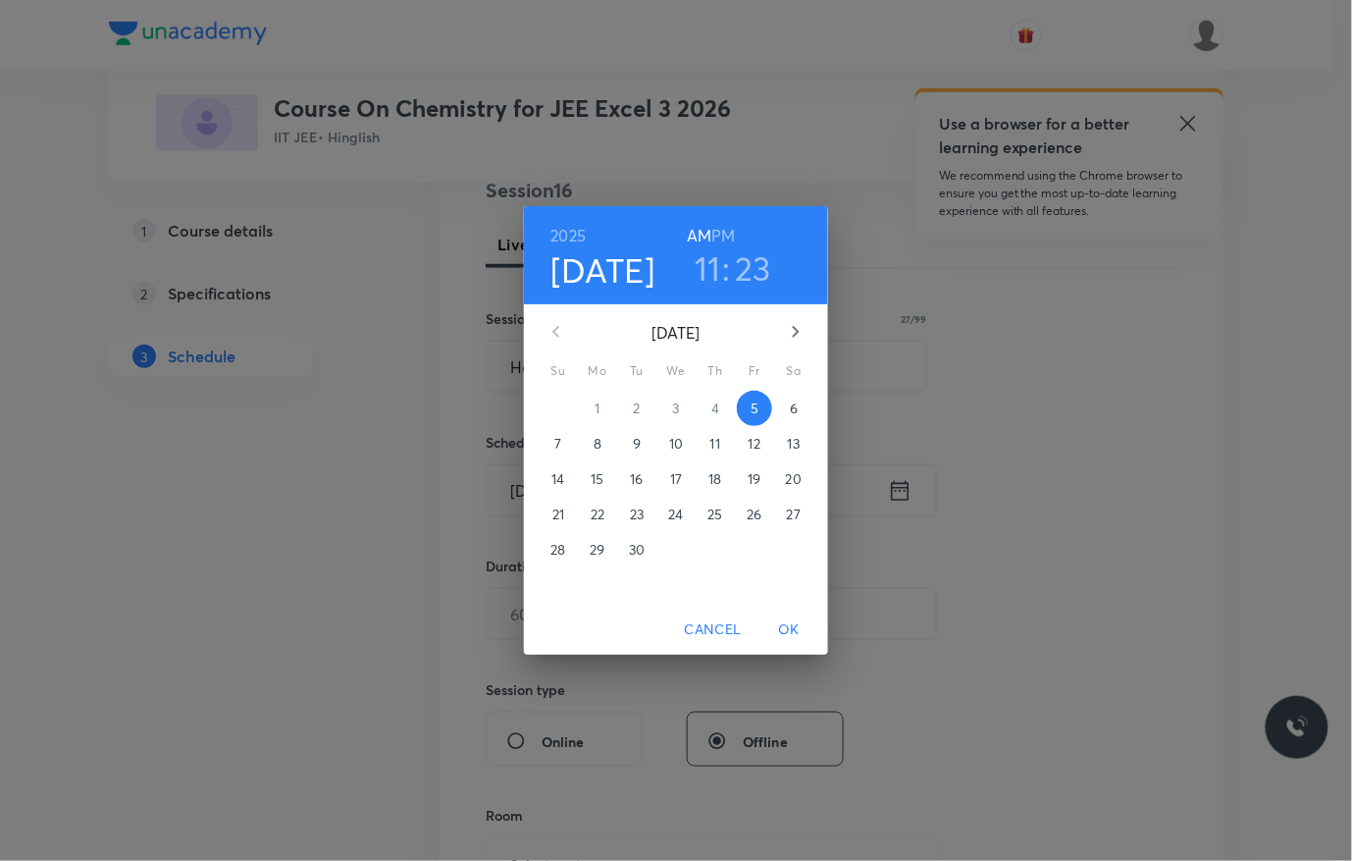
click at [752, 273] on h3 "23" at bounding box center [753, 267] width 36 height 41
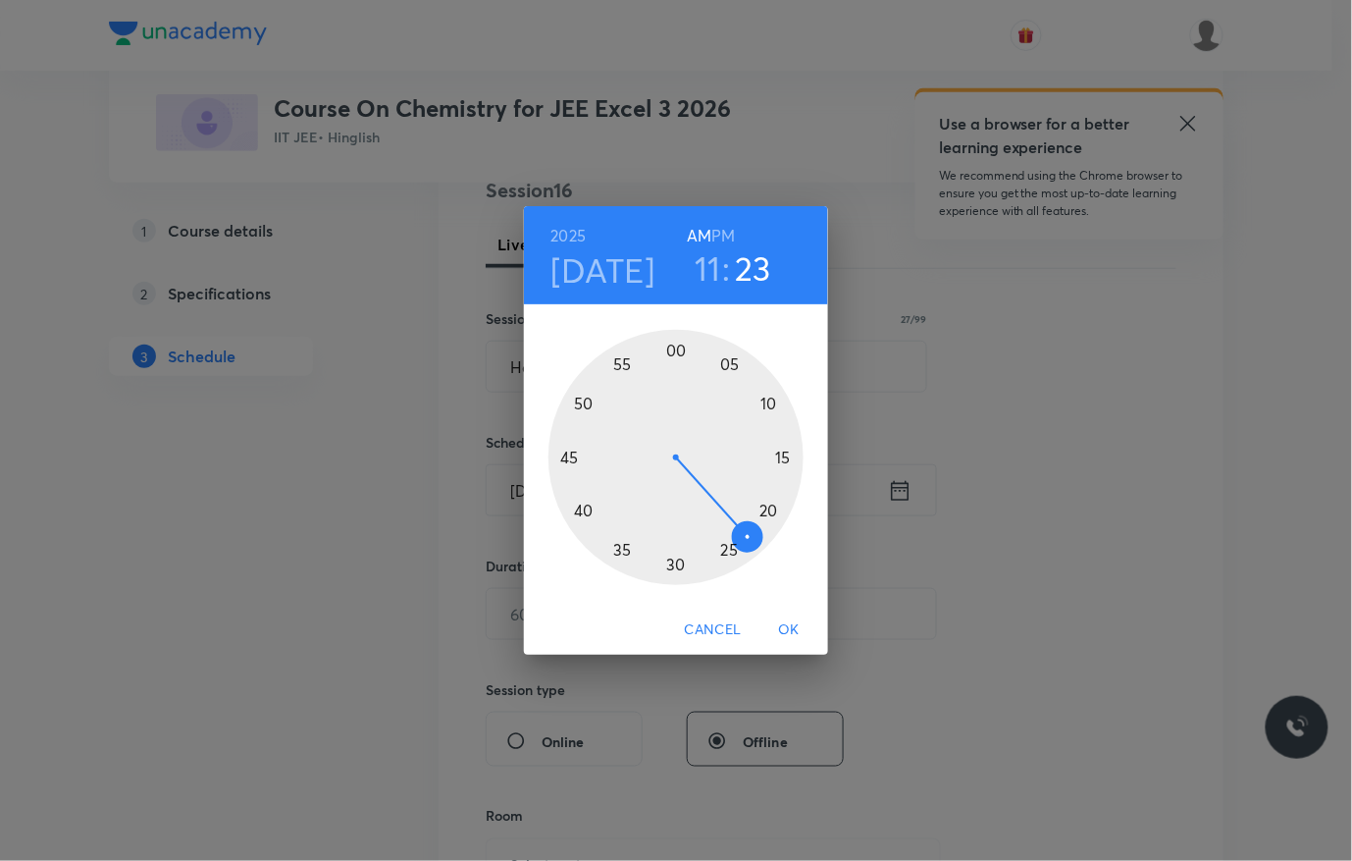
click at [668, 566] on div at bounding box center [676, 457] width 255 height 255
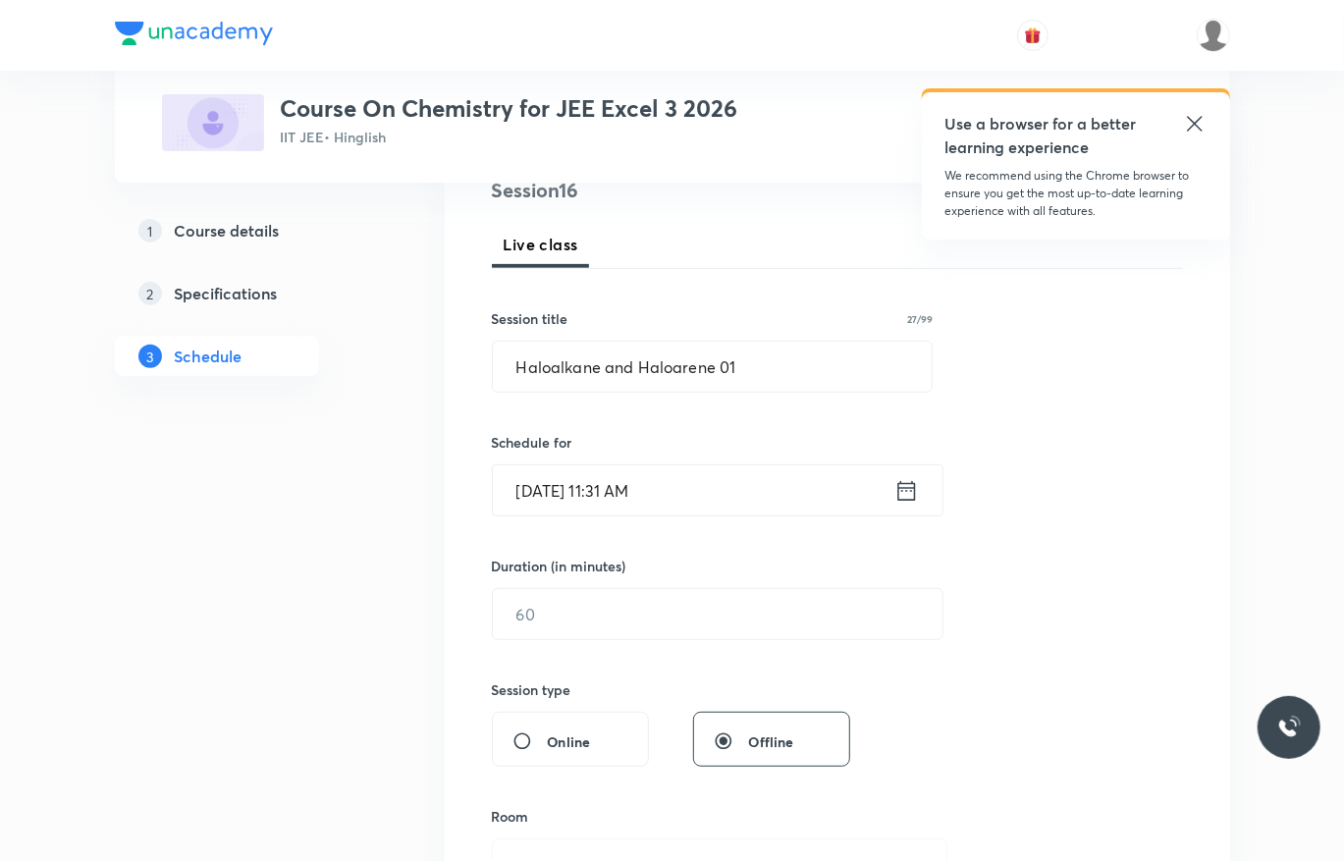
click at [713, 501] on input "Sep 5, 2025, 11:31 AM" at bounding box center [693, 490] width 401 height 50
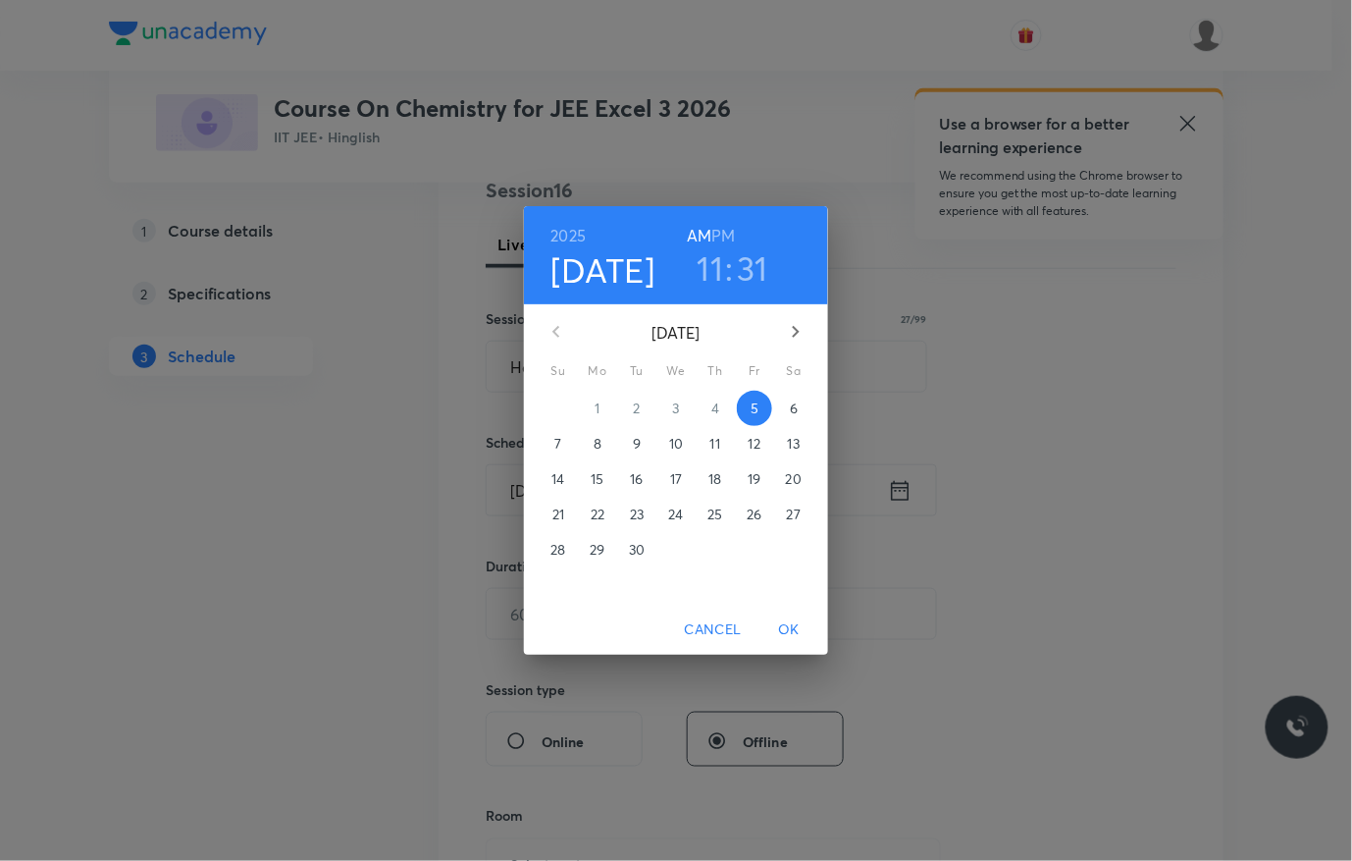
click at [740, 271] on h3 "31" at bounding box center [753, 267] width 31 height 41
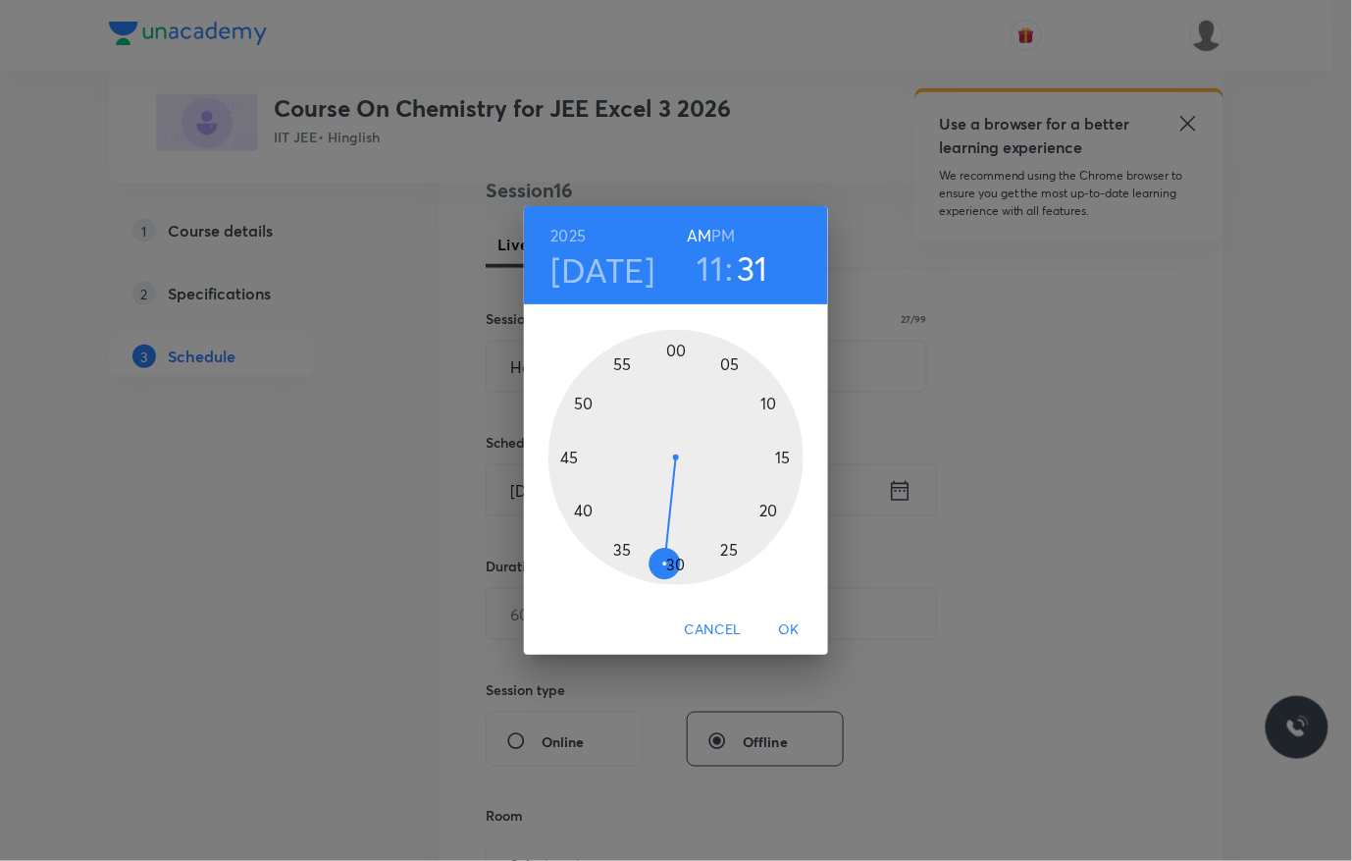
click at [675, 561] on div at bounding box center [676, 457] width 255 height 255
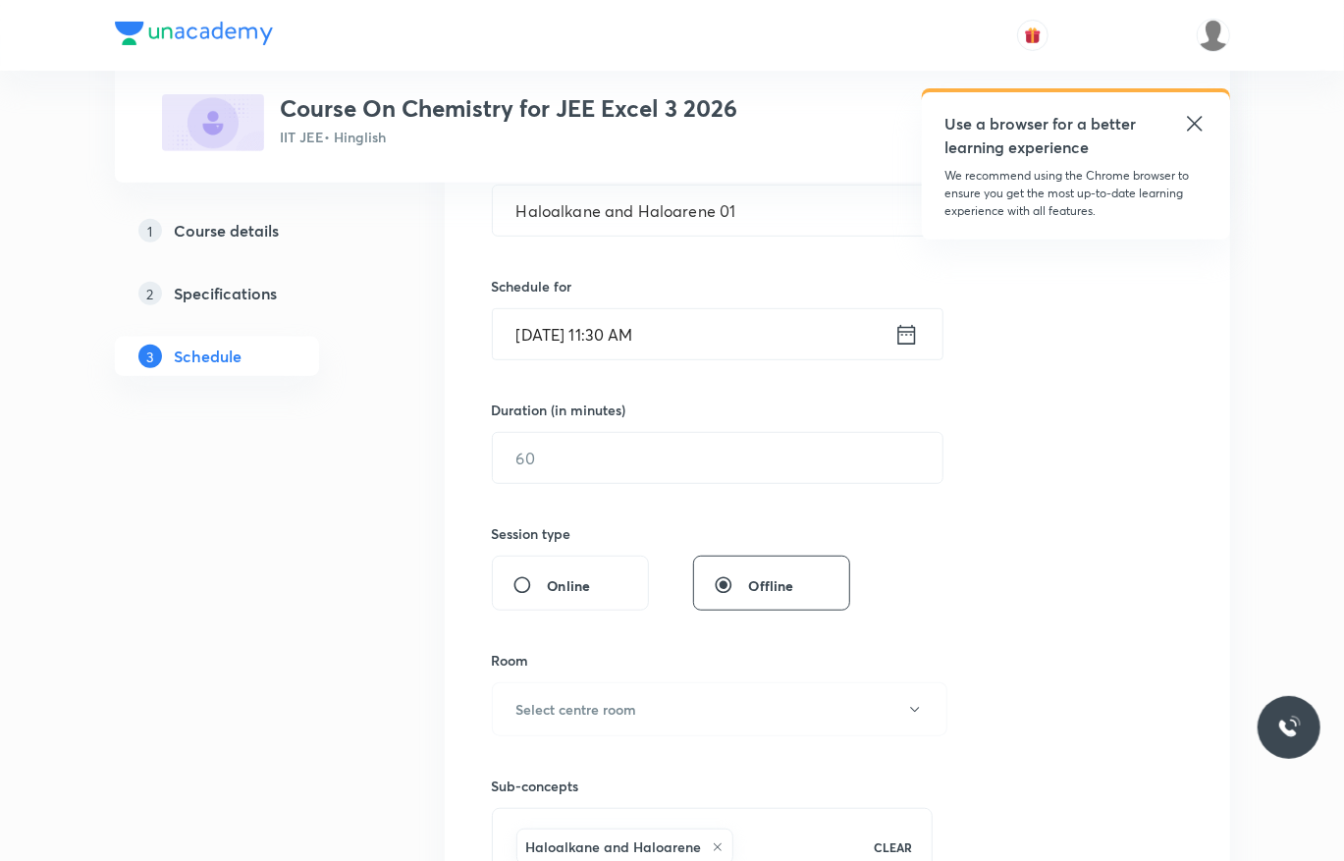
scroll to position [405, 0]
click at [664, 456] on input "text" at bounding box center [717, 457] width 449 height 50
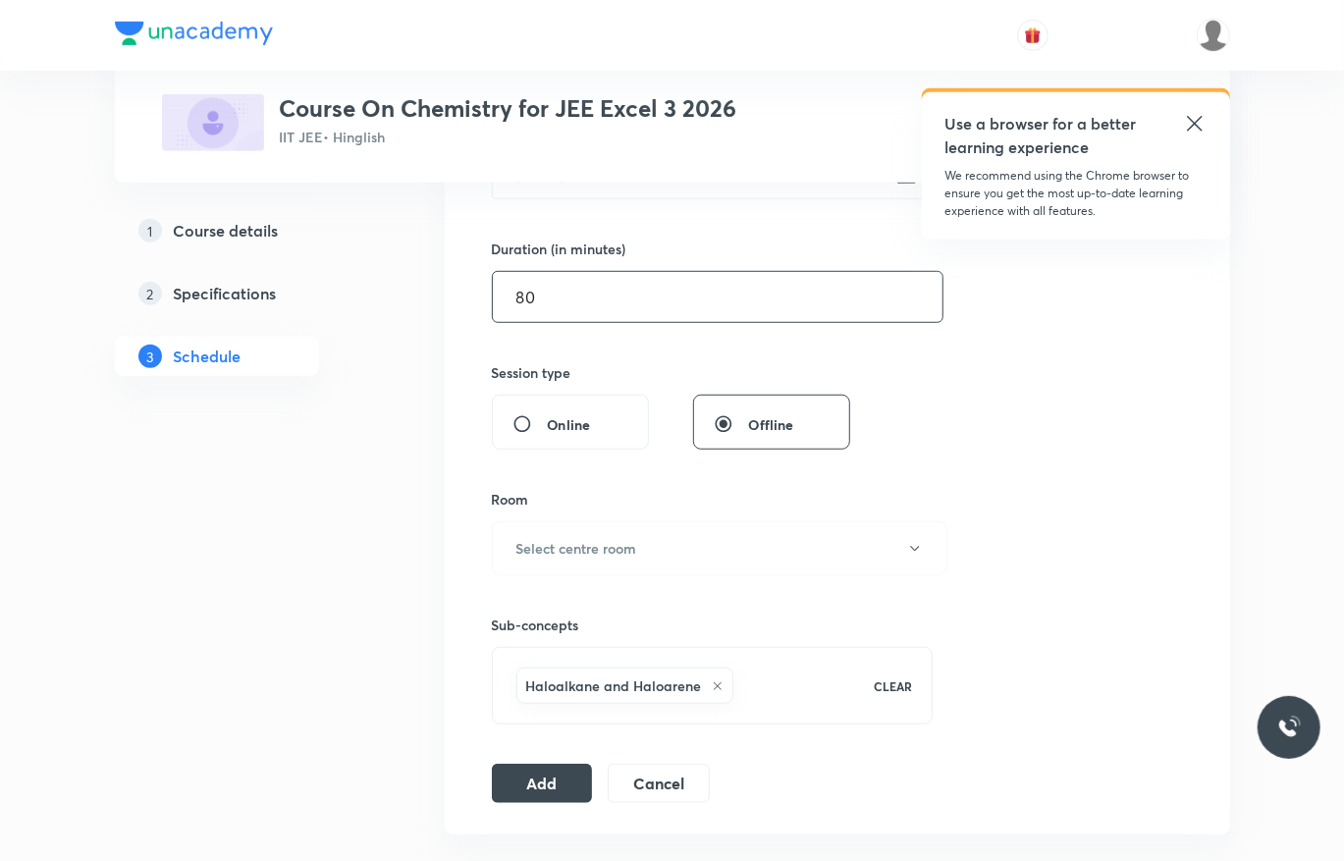
scroll to position [563, 0]
type input "80"
click at [626, 515] on div "Room Select centre room" at bounding box center [713, 534] width 442 height 86
click at [624, 542] on button "Select centre room" at bounding box center [719, 550] width 455 height 54
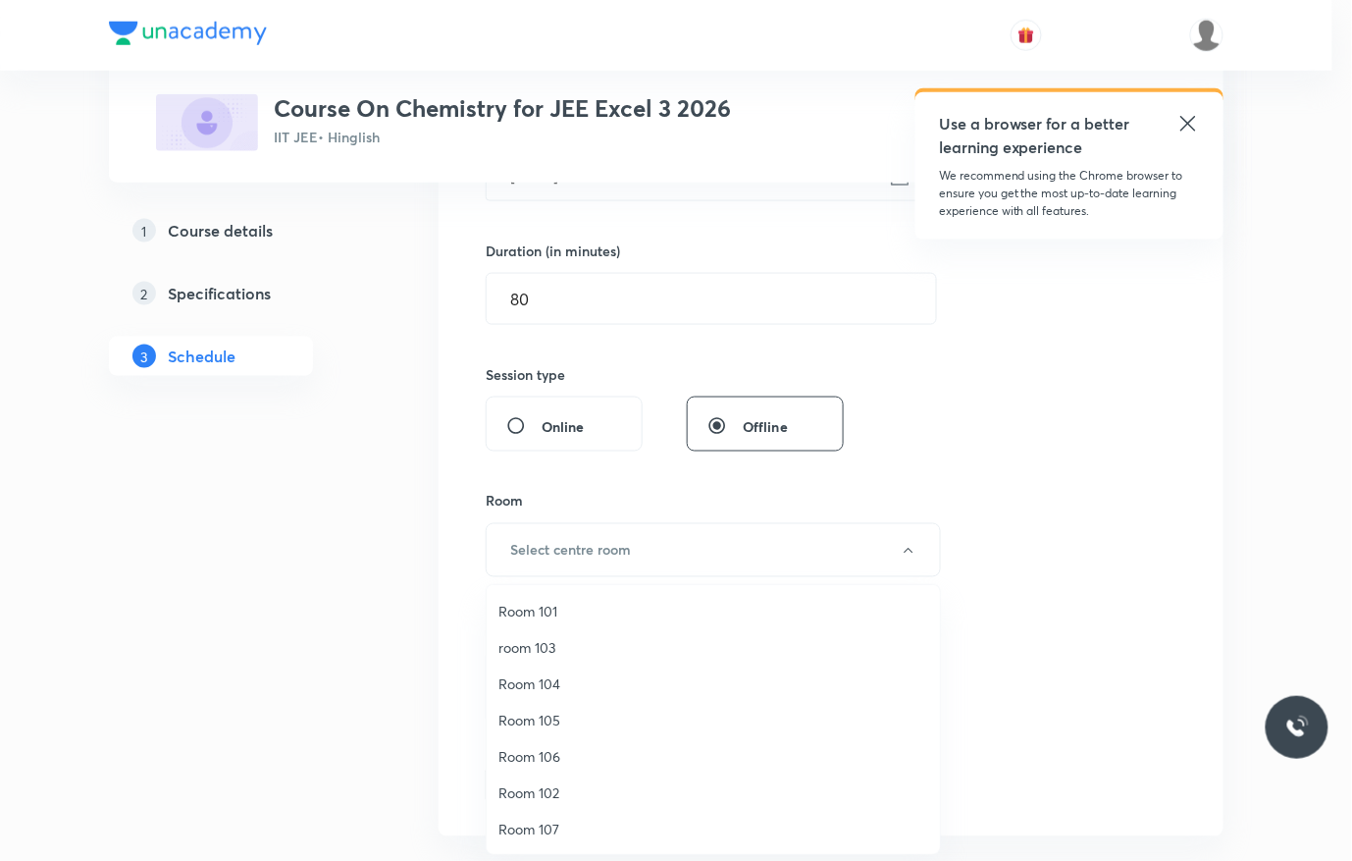
click at [565, 748] on span "Room 106" at bounding box center [714, 756] width 430 height 21
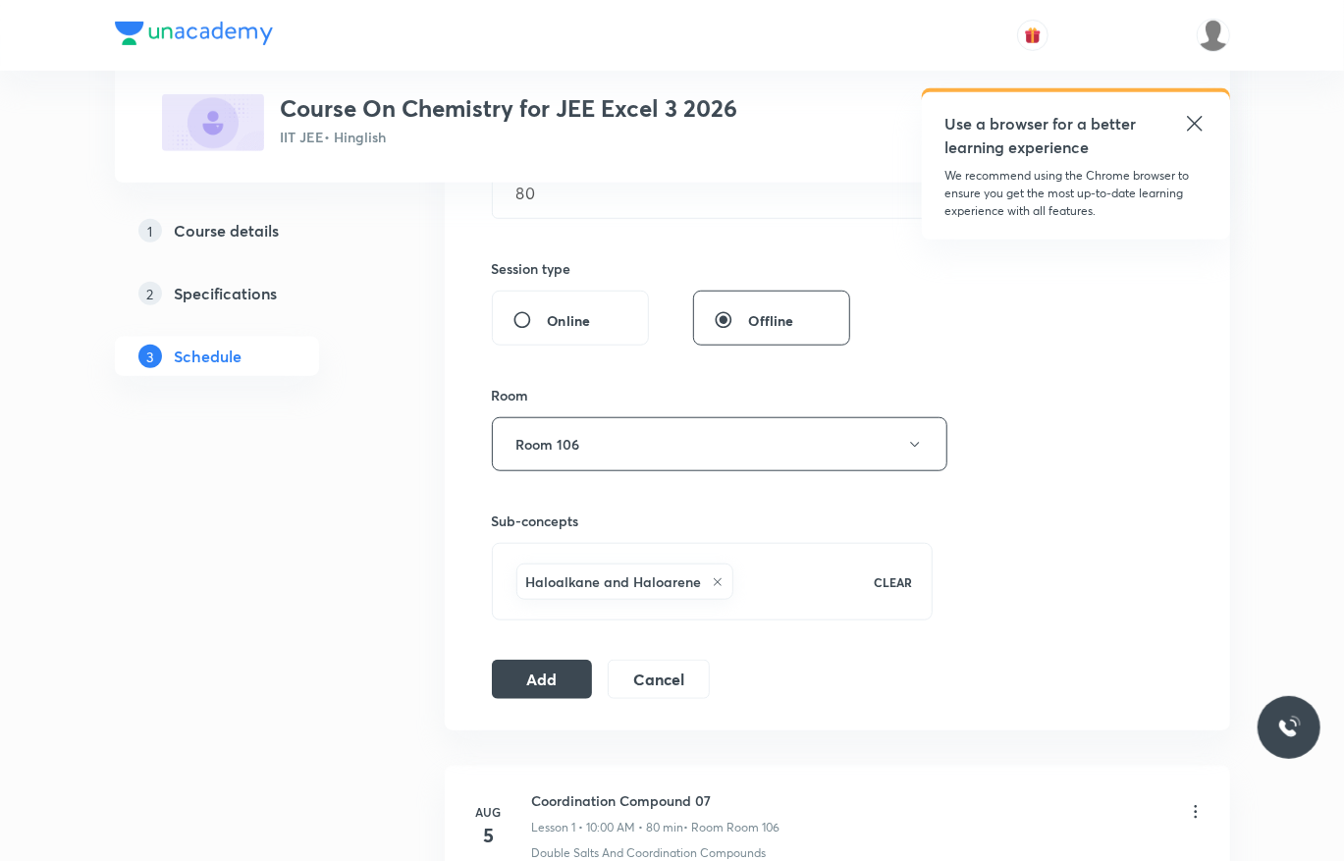
scroll to position [671, 0]
click at [516, 695] on button "Add" at bounding box center [542, 675] width 101 height 39
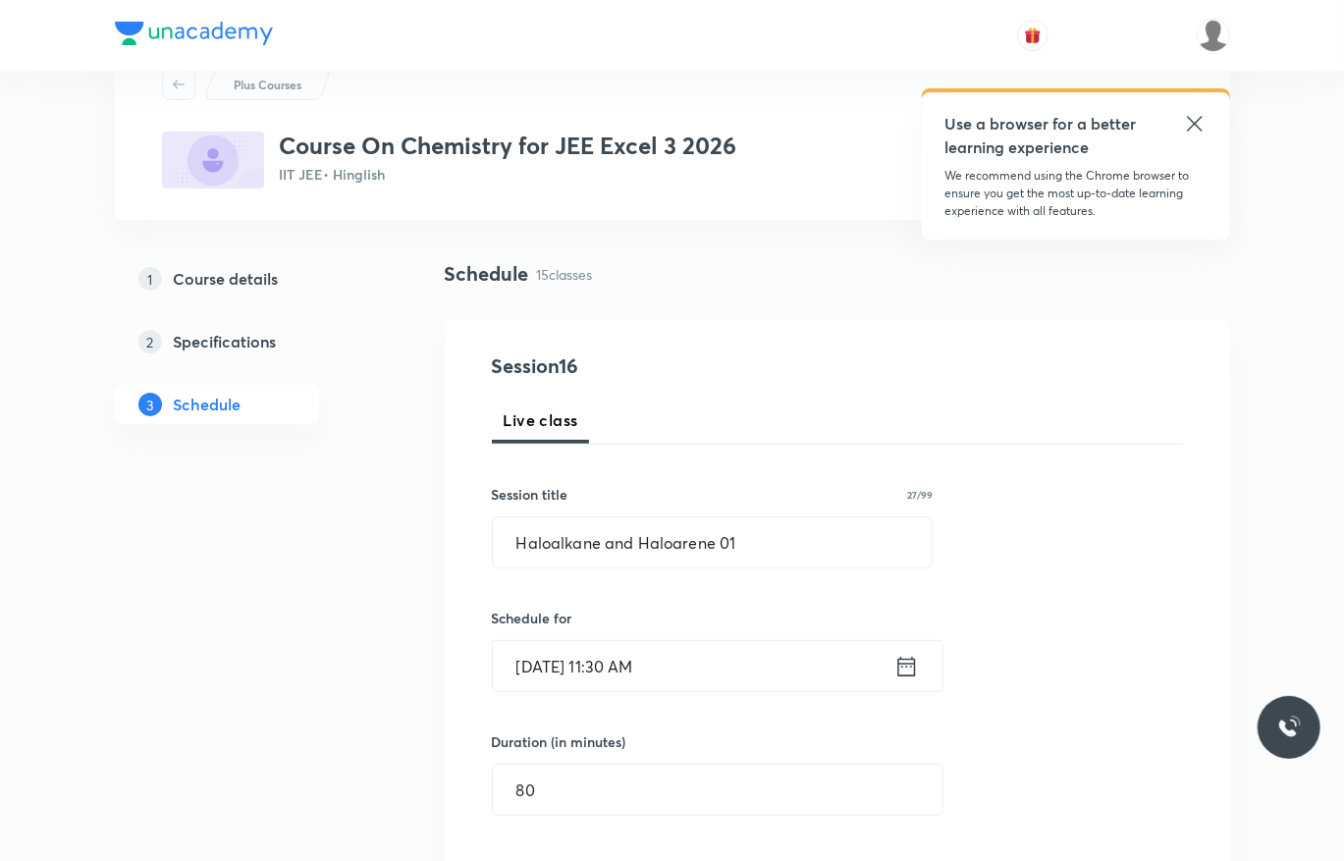
scroll to position [75, 0]
